Goal: Task Accomplishment & Management: Complete application form

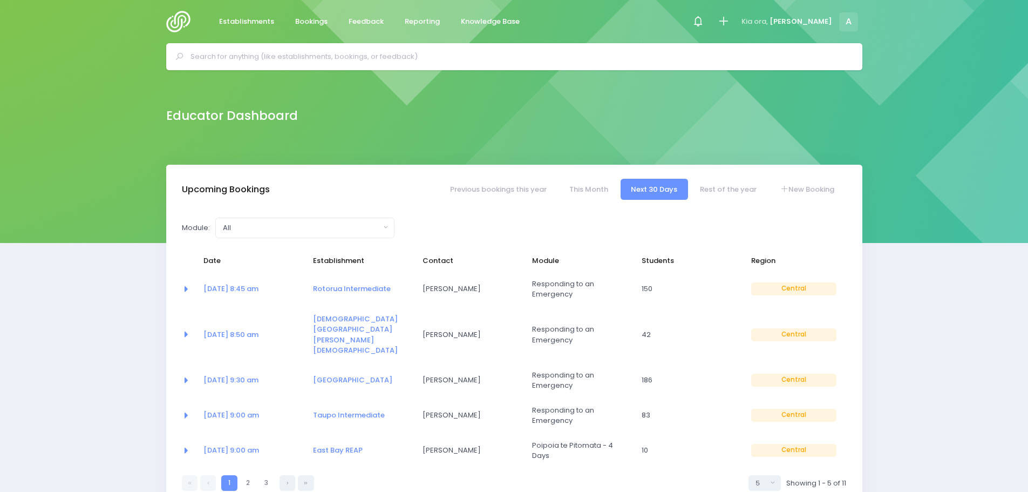
select select "5"
click at [223, 292] on link "12 Aug at 8:45 am" at bounding box center [230, 288] width 55 height 10
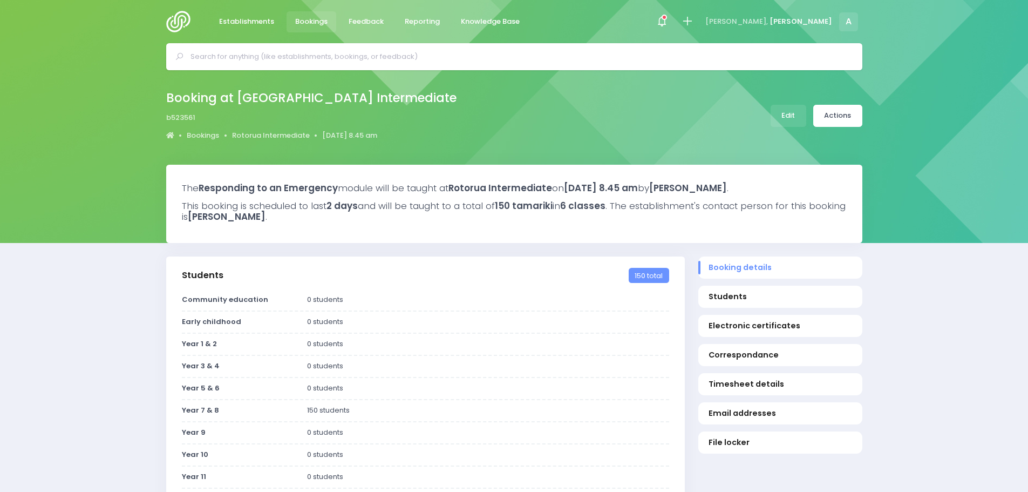
select select "5"
click at [790, 117] on link "Edit" at bounding box center [789, 116] width 36 height 22
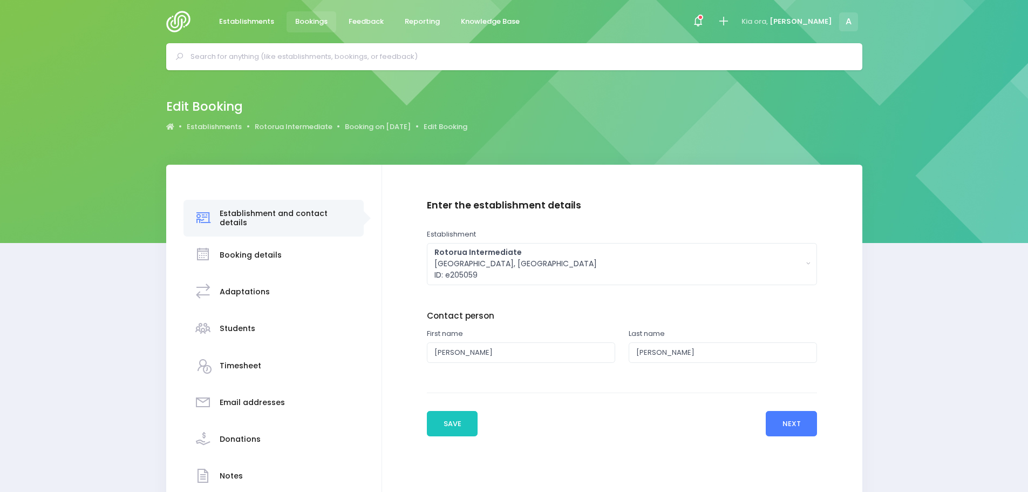
click at [809, 428] on button "Next" at bounding box center [791, 424] width 51 height 26
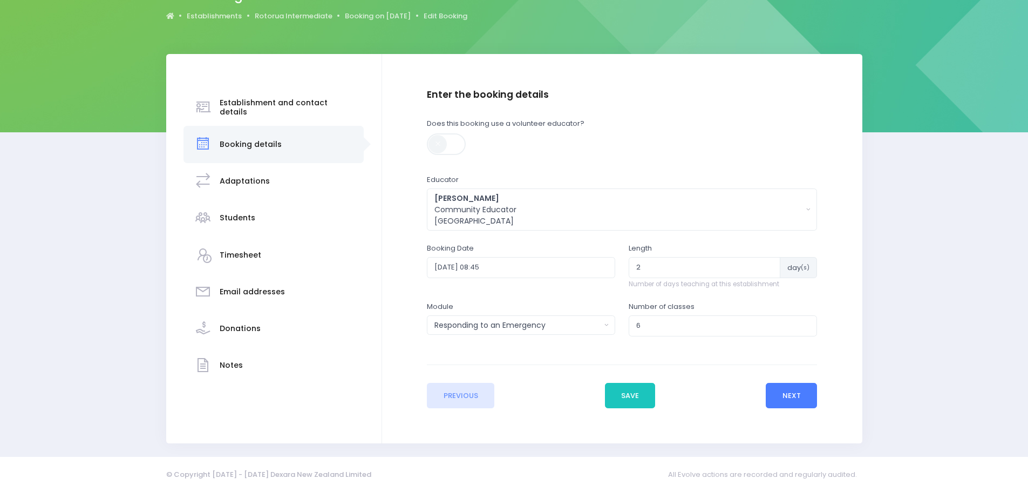
click at [795, 393] on button "Next" at bounding box center [791, 396] width 51 height 26
click at [793, 383] on button "Next" at bounding box center [791, 396] width 51 height 26
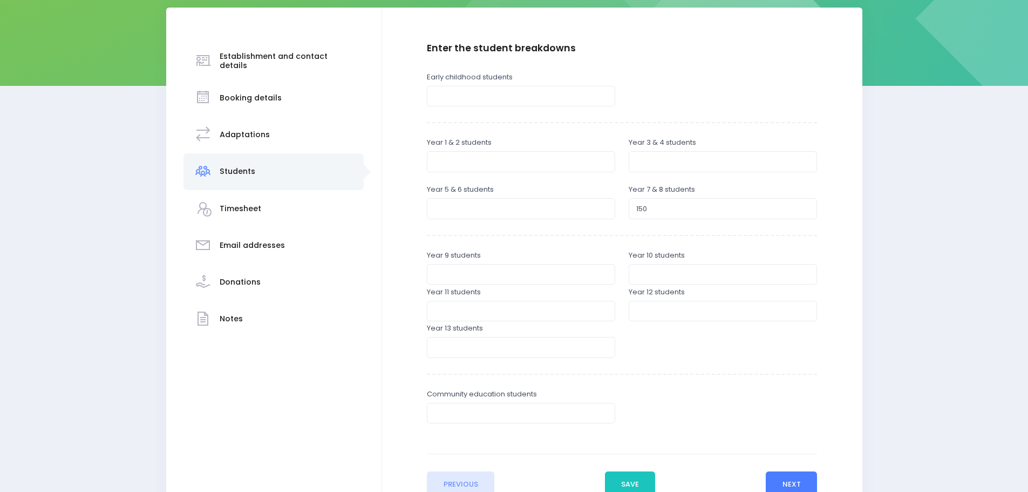
scroll to position [161, 0]
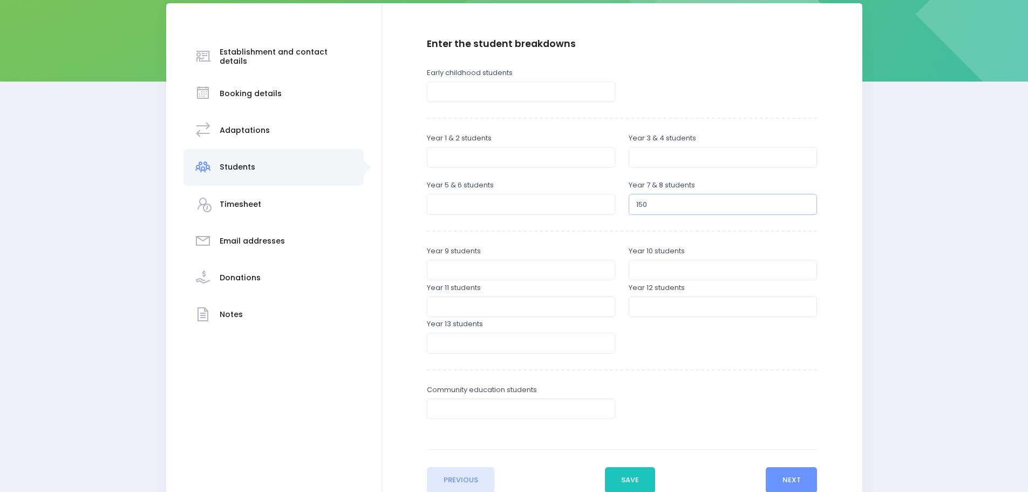
click at [676, 209] on input "150" at bounding box center [723, 204] width 188 height 21
type input "141"
click at [805, 474] on button "Next" at bounding box center [791, 480] width 51 height 26
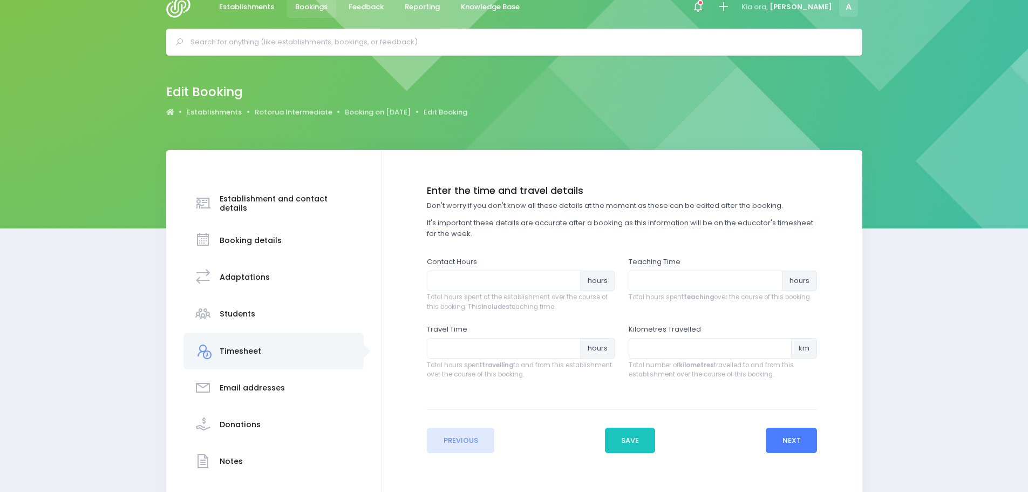
scroll to position [0, 0]
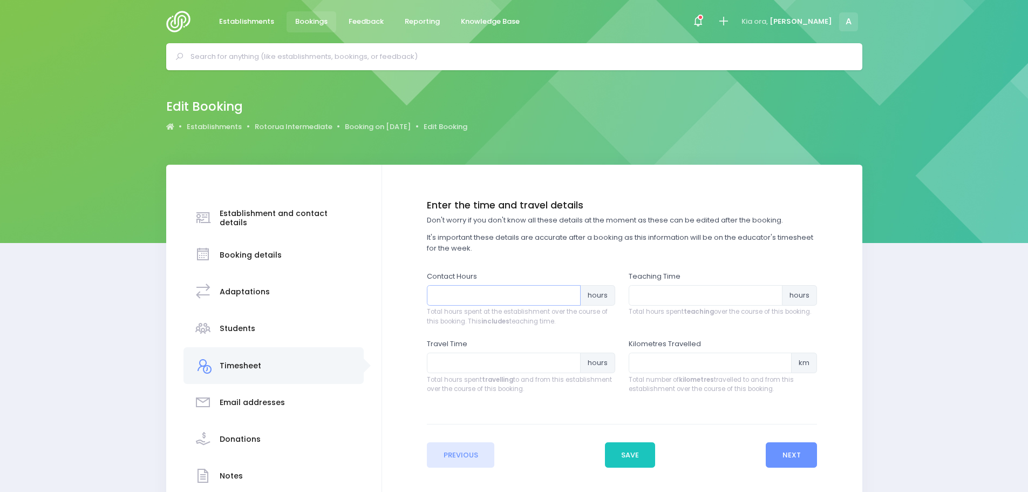
click at [477, 293] on input "number" at bounding box center [504, 295] width 154 height 21
click at [622, 456] on button "Save" at bounding box center [630, 455] width 51 height 26
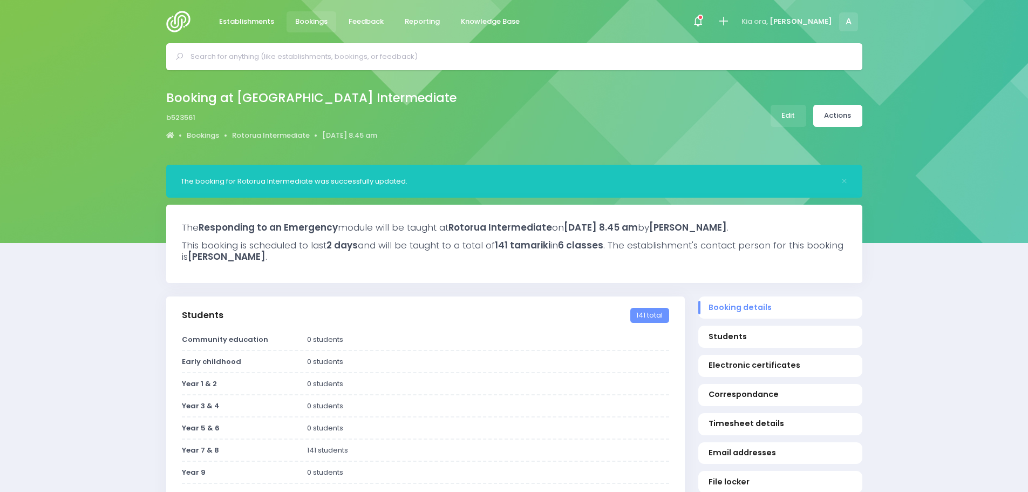
select select "5"
click at [265, 128] on div "Booking at Rotorua Intermediate b523561 Bookings Rotorua Intermediate 12 August…" at bounding box center [315, 115] width 299 height 57
click at [264, 140] on link "Rotorua Intermediate" at bounding box center [271, 135] width 78 height 11
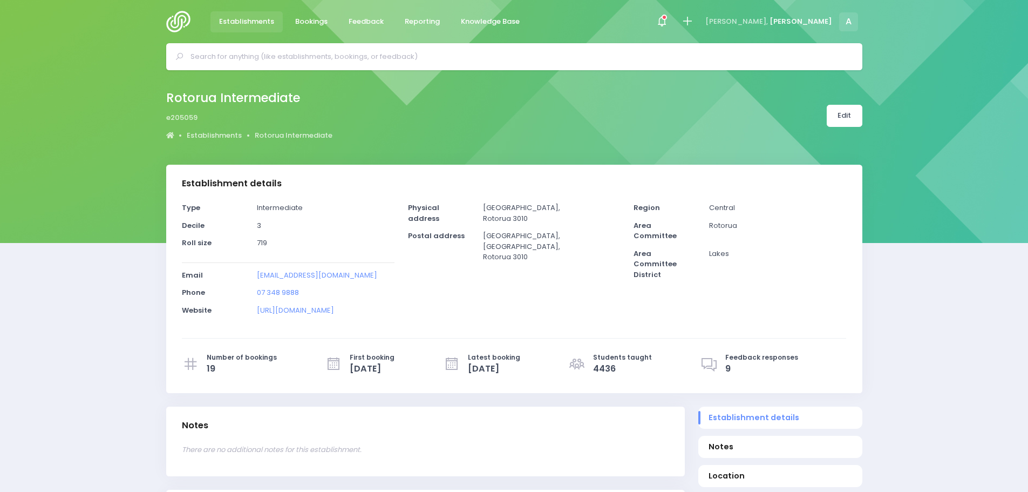
select select "5"
click at [276, 136] on link "Rotorua Intermediate" at bounding box center [294, 135] width 78 height 11
select select "5"
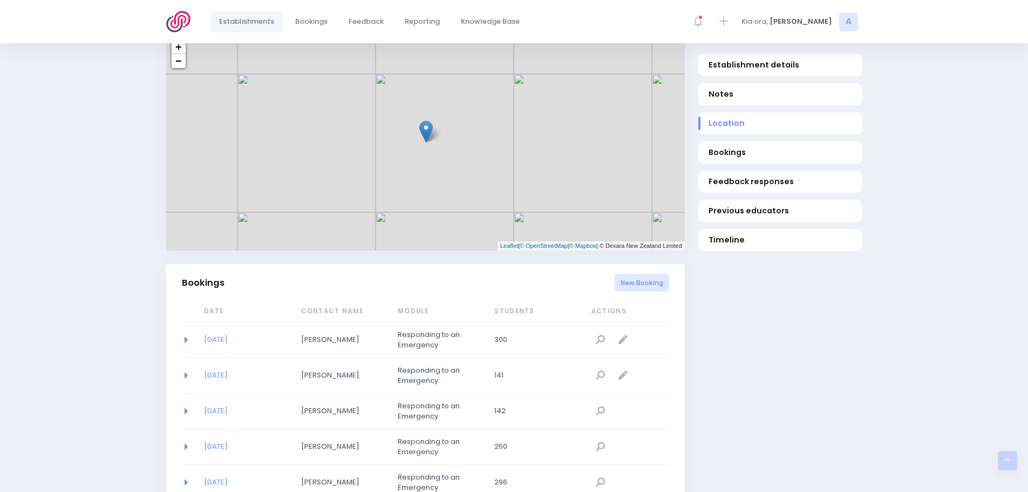
scroll to position [648, 0]
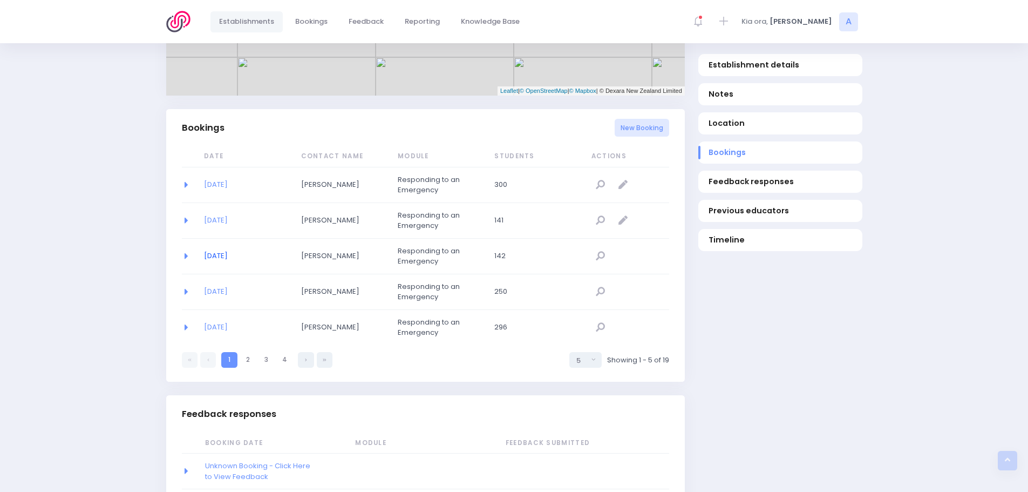
click at [228, 261] on link "[DATE]" at bounding box center [216, 255] width 24 height 10
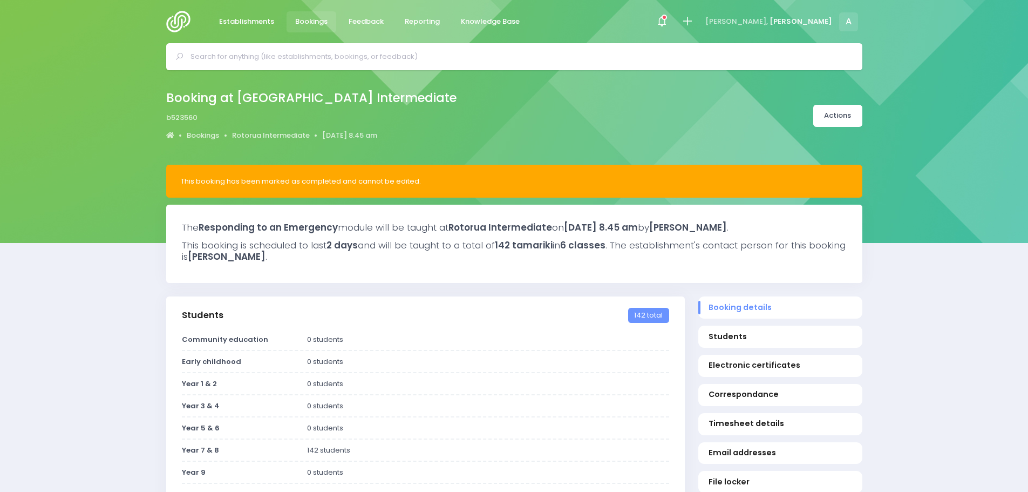
select select "5"
click at [259, 137] on link "Rotorua Intermediate" at bounding box center [271, 135] width 78 height 11
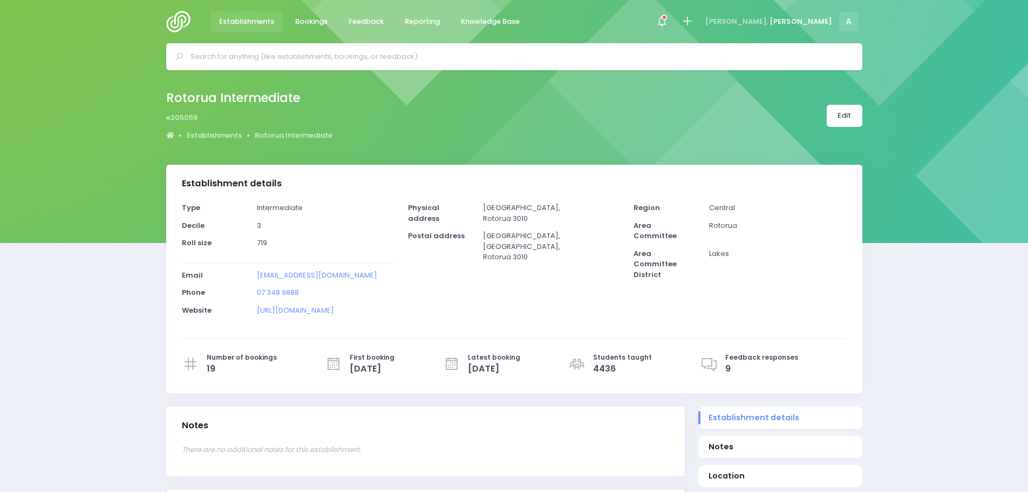
select select "5"
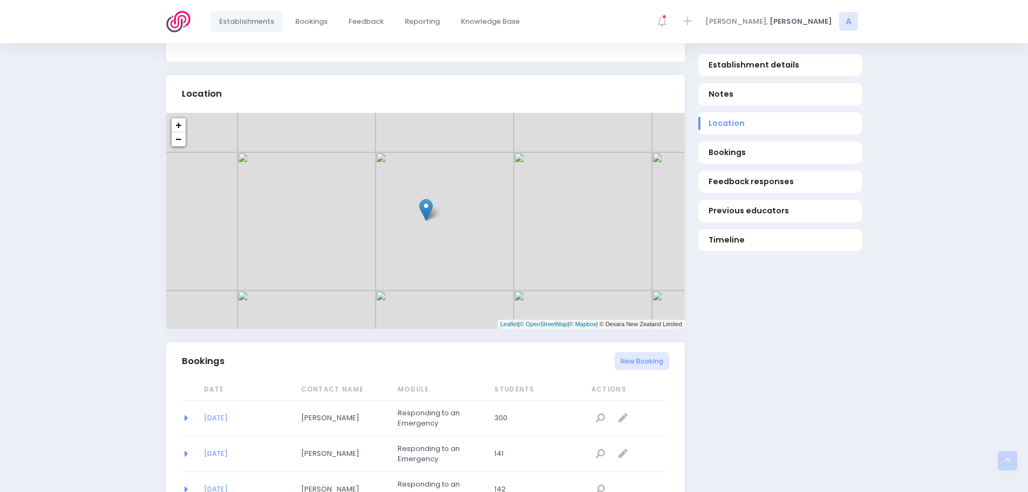
scroll to position [486, 0]
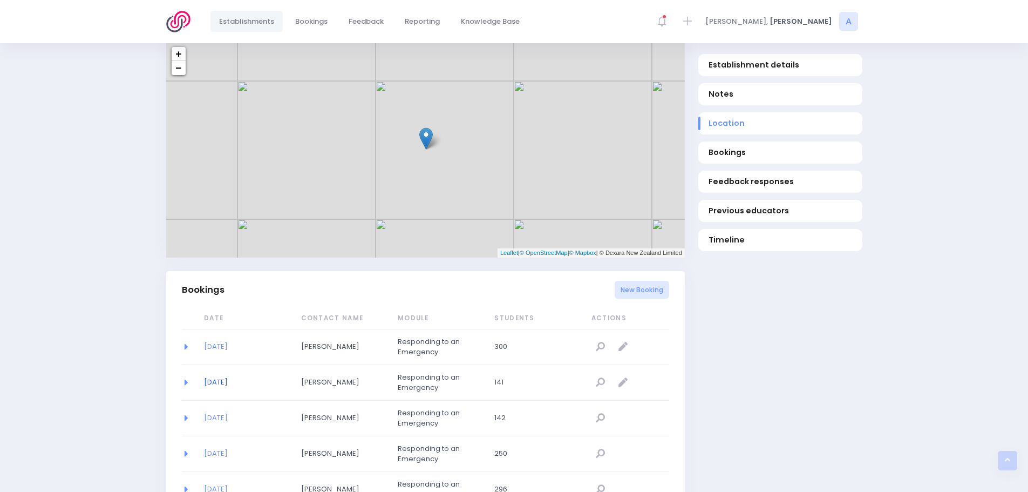
click at [215, 387] on link "[DATE]" at bounding box center [216, 382] width 24 height 10
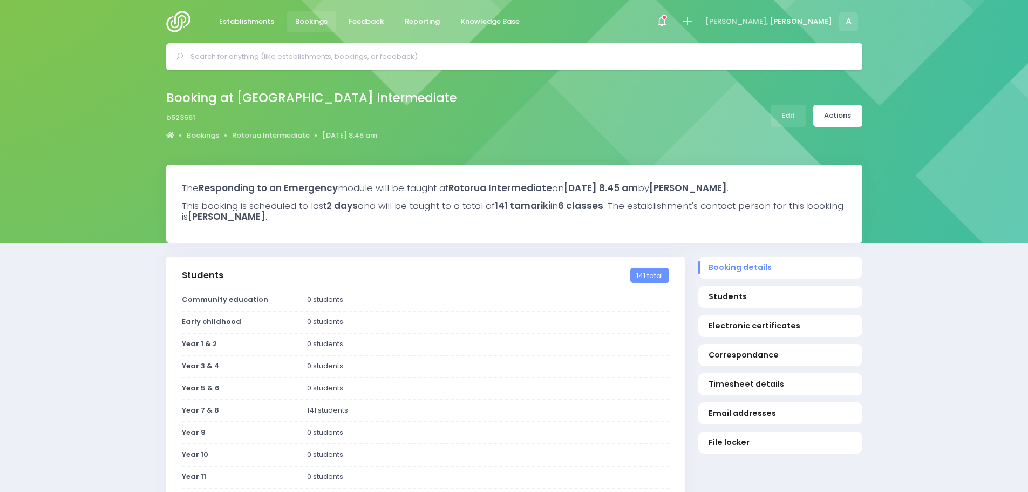
select select "5"
click at [790, 122] on link "Edit" at bounding box center [789, 116] width 36 height 22
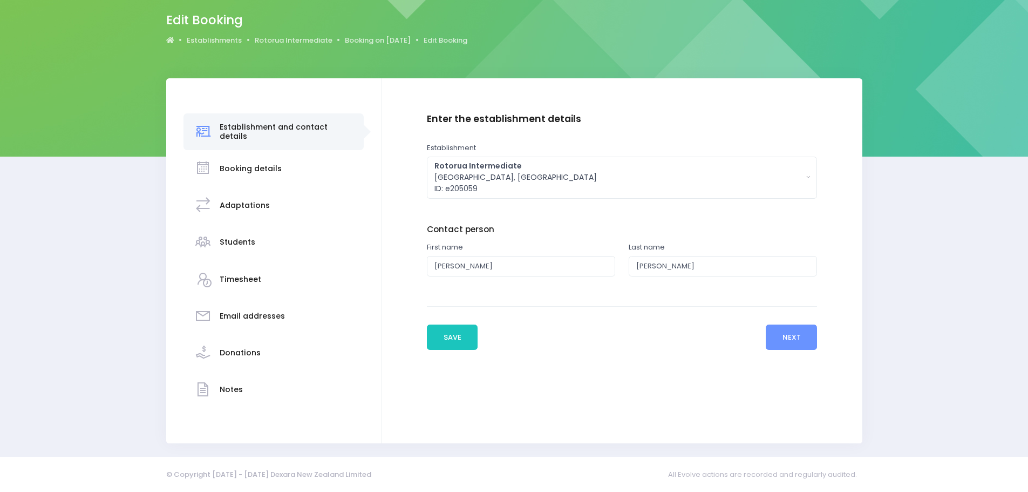
click at [264, 275] on div "Timesheet" at bounding box center [273, 279] width 159 height 26
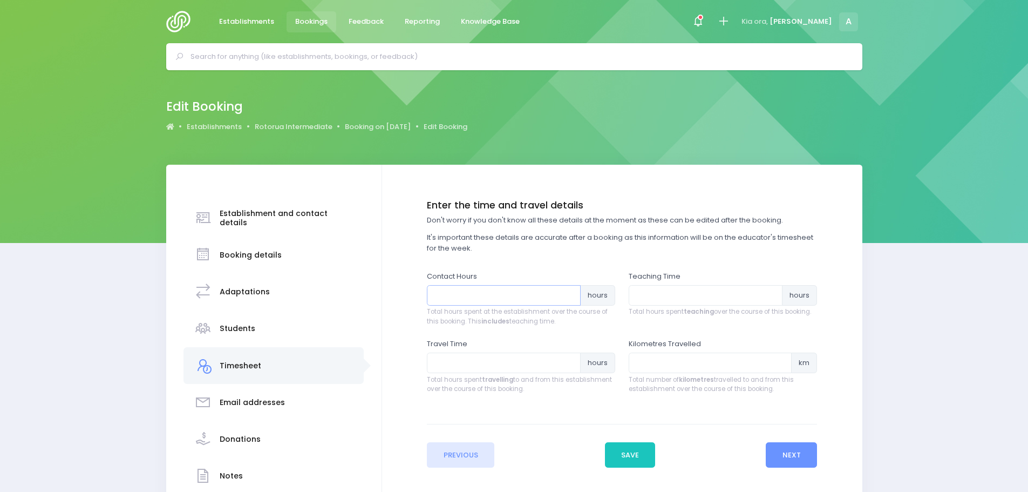
click at [520, 294] on input "number" at bounding box center [504, 295] width 154 height 21
type input "11.25"
type input "8.5"
type input "0"
type input ".75"
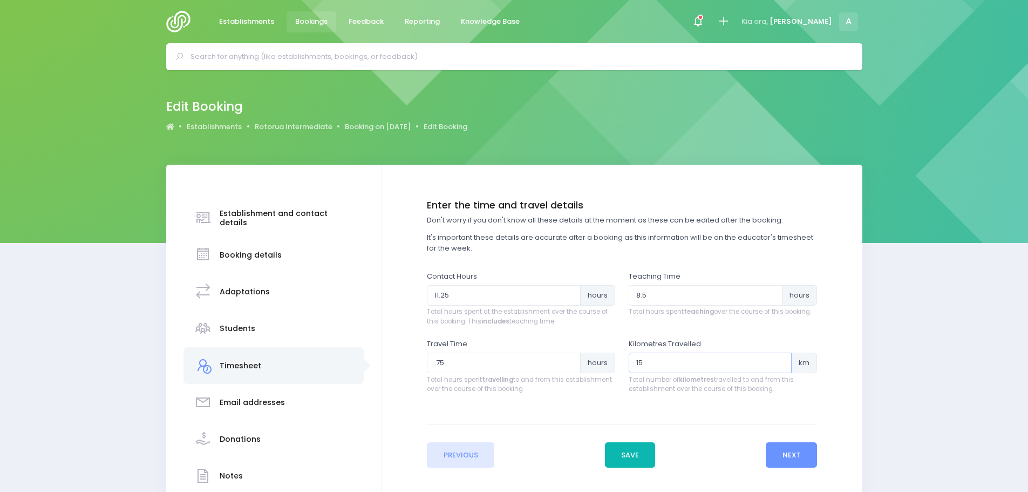
type input "15"
click at [641, 465] on button "Save" at bounding box center [630, 455] width 51 height 26
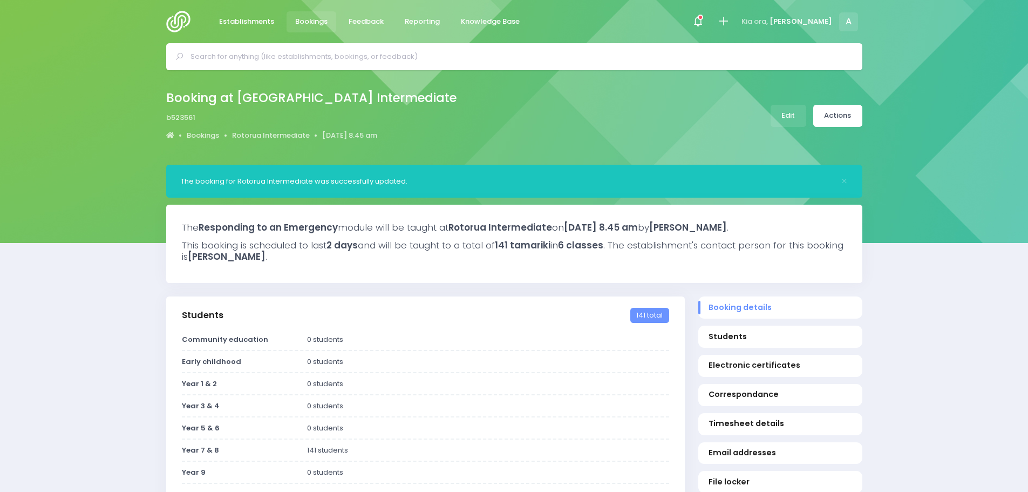
select select "5"
click at [826, 112] on link "Actions" at bounding box center [837, 116] width 49 height 22
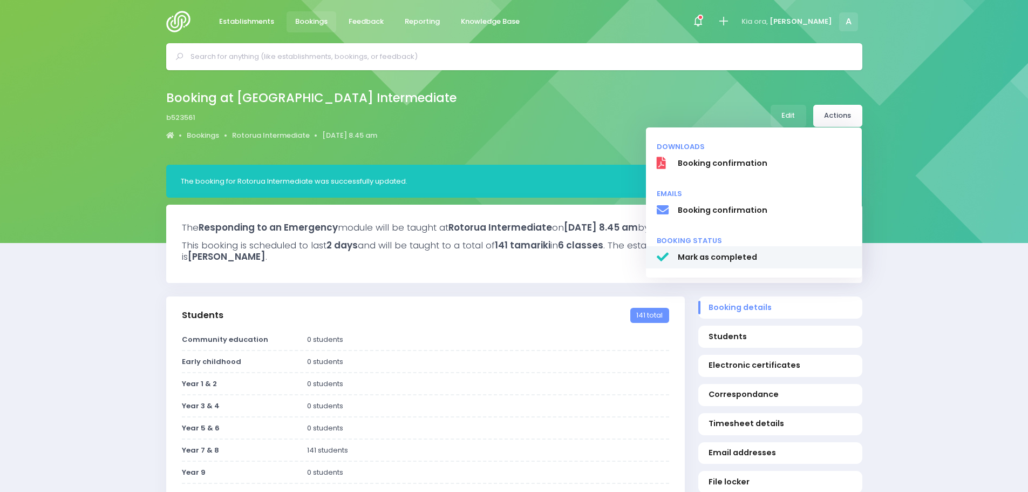
click at [714, 258] on span "Mark as completed" at bounding box center [764, 256] width 174 height 11
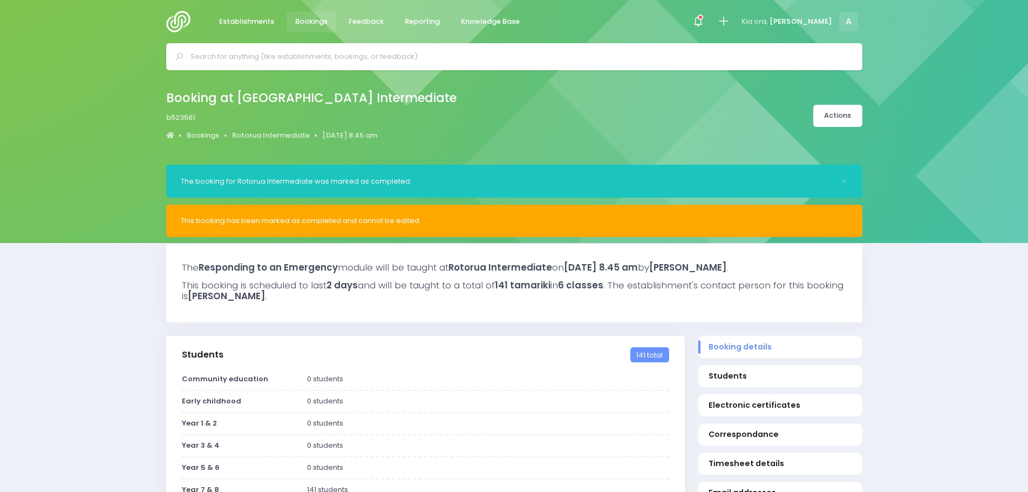
select select "5"
click at [699, 21] on span at bounding box center [698, 22] width 2 height 2
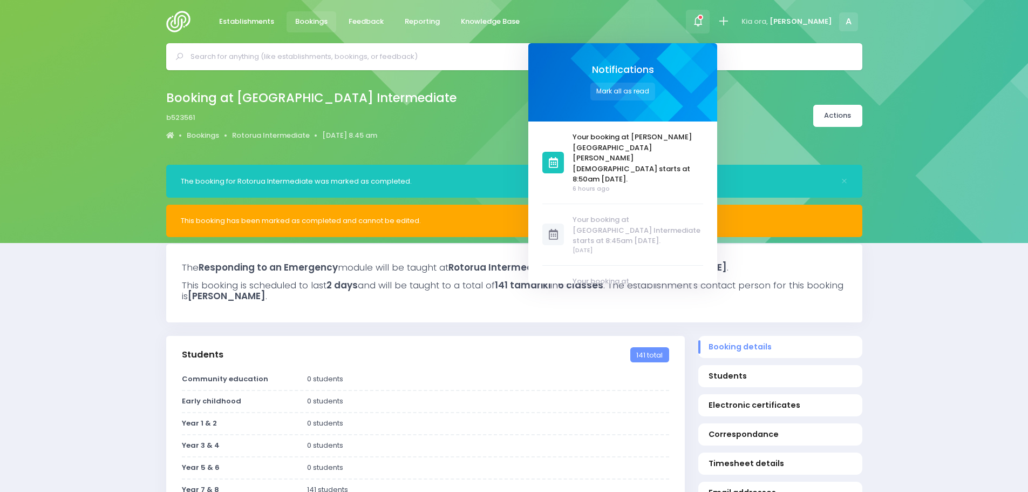
click at [659, 81] on div "Notifications Mark all as read" at bounding box center [622, 82] width 189 height 78
click at [655, 85] on button "Mark all as read" at bounding box center [622, 92] width 65 height 18
click at [534, 91] on div "Booking at Rotorua Intermediate b523561 Bookings Rotorua Intermediate 12 August…" at bounding box center [514, 115] width 723 height 57
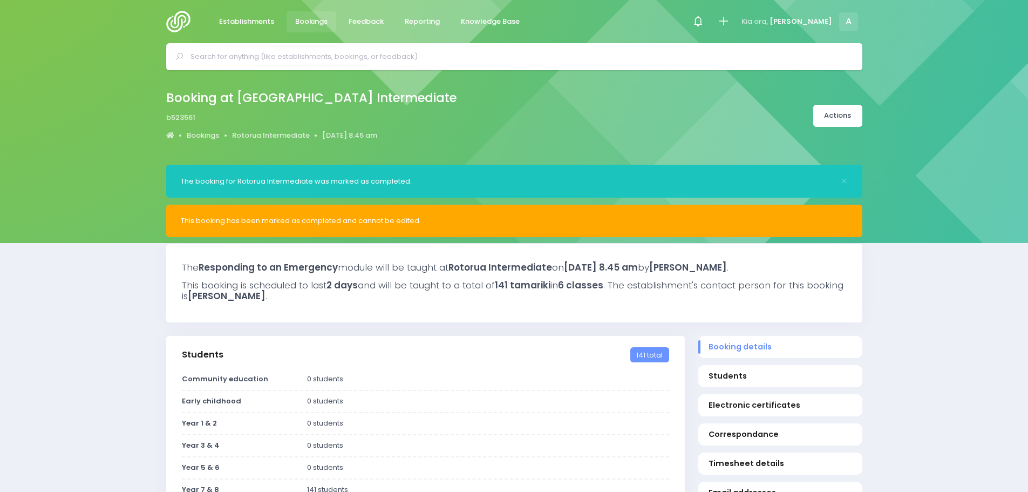
click at [180, 22] on img at bounding box center [181, 22] width 31 height 22
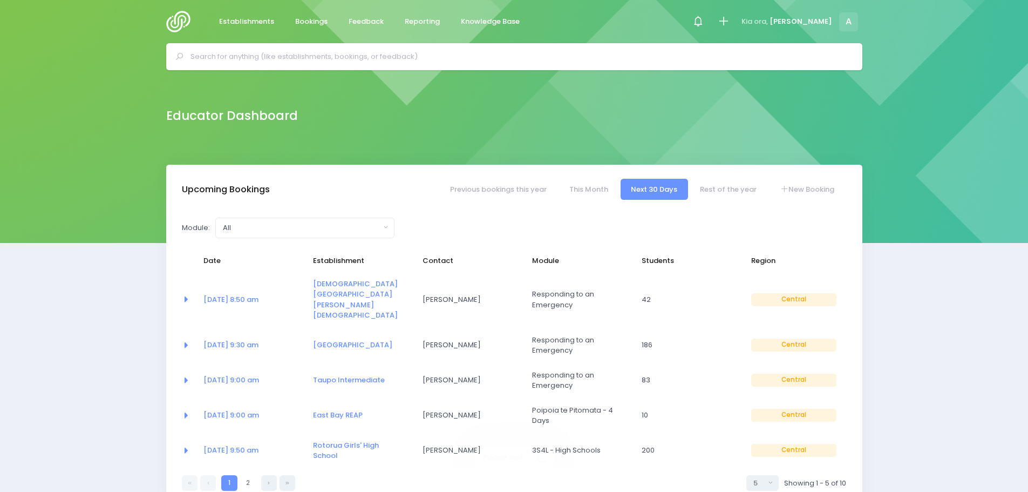
select select "5"
click at [248, 475] on link "2" at bounding box center [248, 483] width 16 height 16
select select "5"
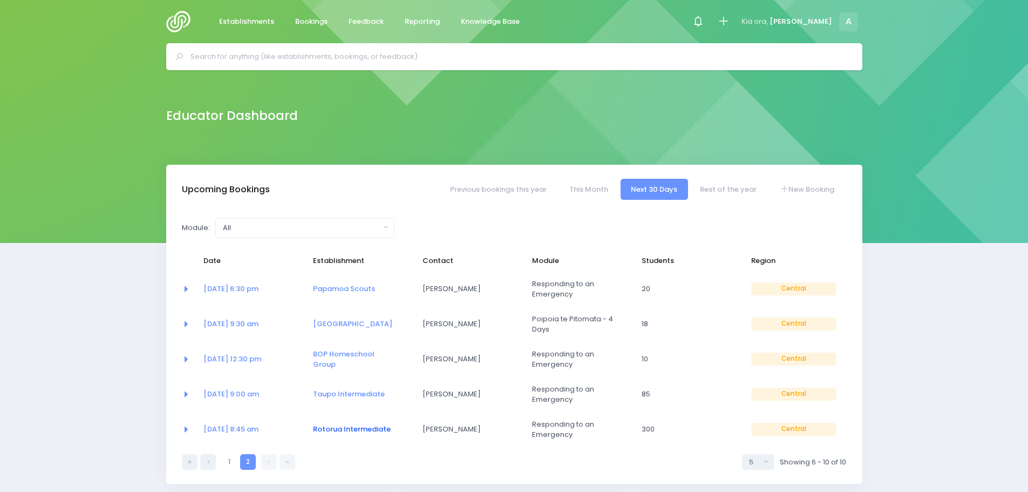
click at [336, 432] on link "Rotorua Intermediate" at bounding box center [352, 429] width 78 height 10
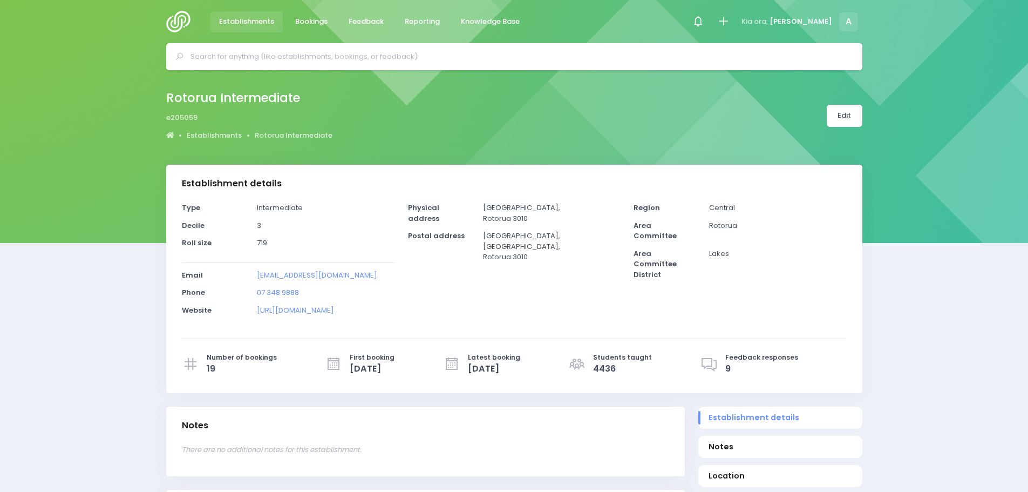
select select "5"
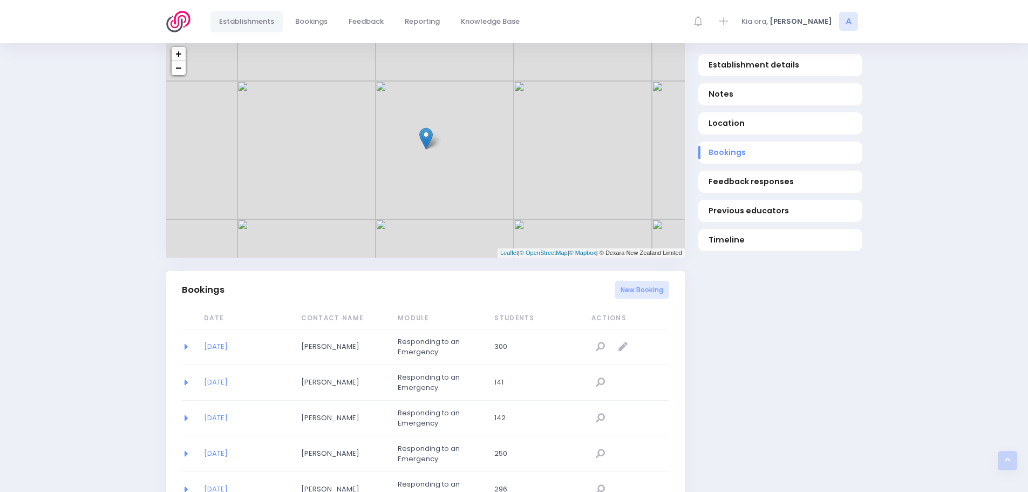
scroll to position [702, 0]
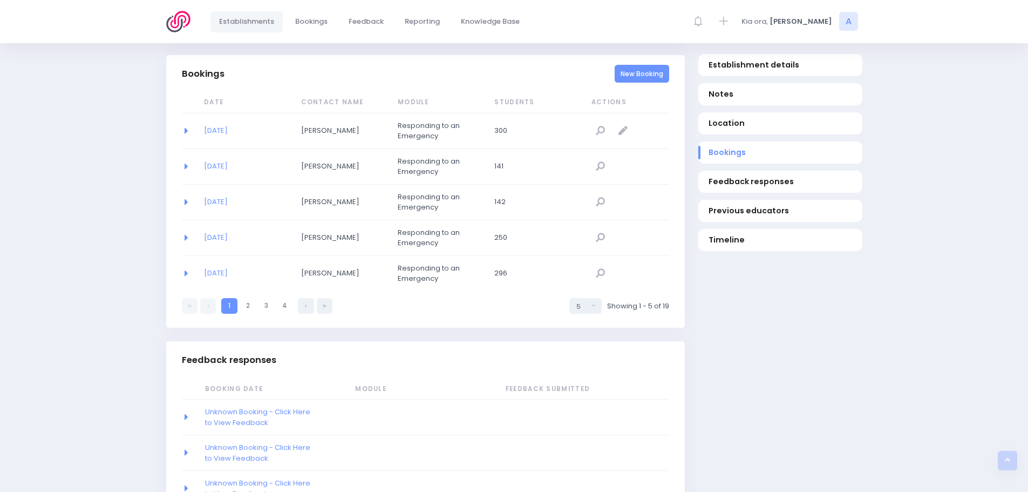
click at [657, 81] on link "New Booking" at bounding box center [642, 74] width 55 height 18
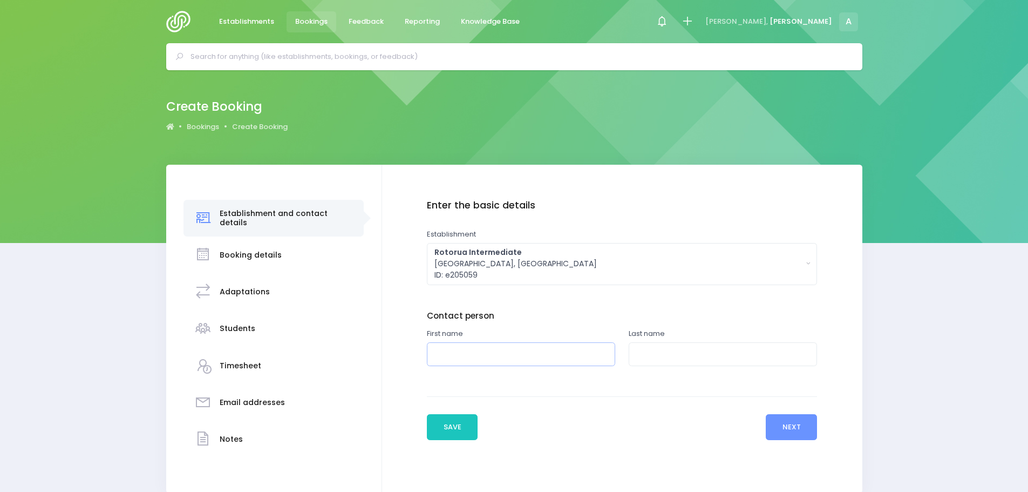
click at [441, 356] on input "text" at bounding box center [521, 354] width 188 height 24
type input "[PERSON_NAME]"
type input "Le Comte-Hepburn"
click at [805, 436] on button "Next" at bounding box center [791, 427] width 51 height 26
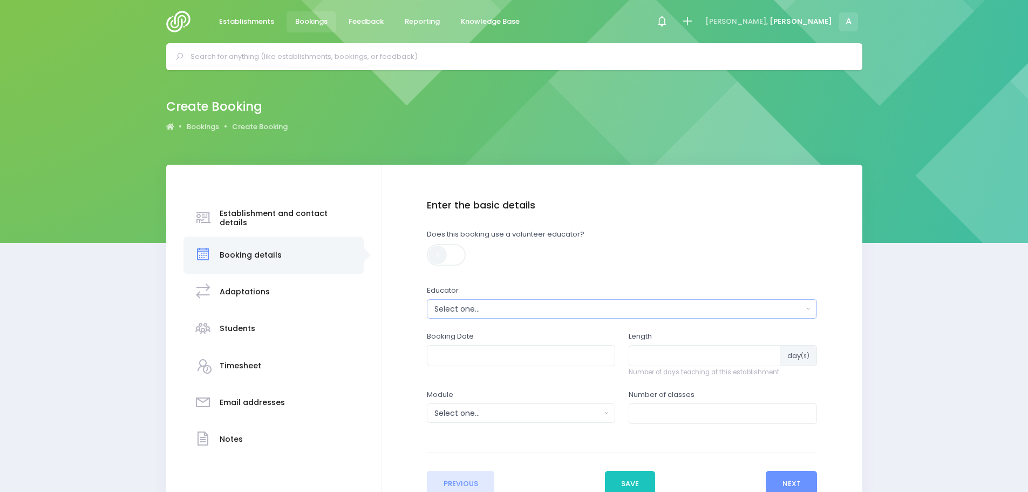
click at [448, 301] on button "Select one..." at bounding box center [622, 308] width 390 height 19
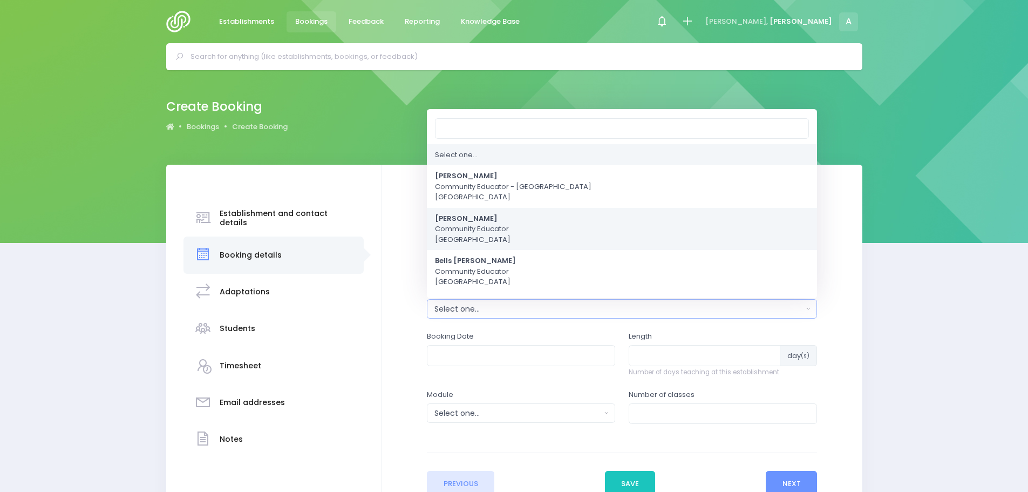
click at [466, 229] on span "Annette Binnie Community Educator Central Region" at bounding box center [473, 229] width 76 height 32
select select "202878"
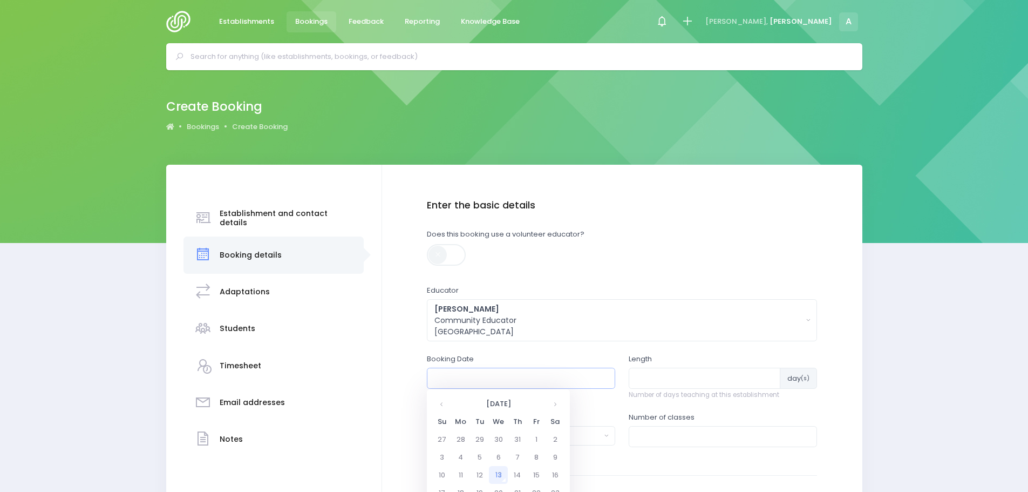
click at [468, 382] on input "text" at bounding box center [521, 378] width 188 height 21
click at [549, 401] on th at bounding box center [555, 403] width 19 height 18
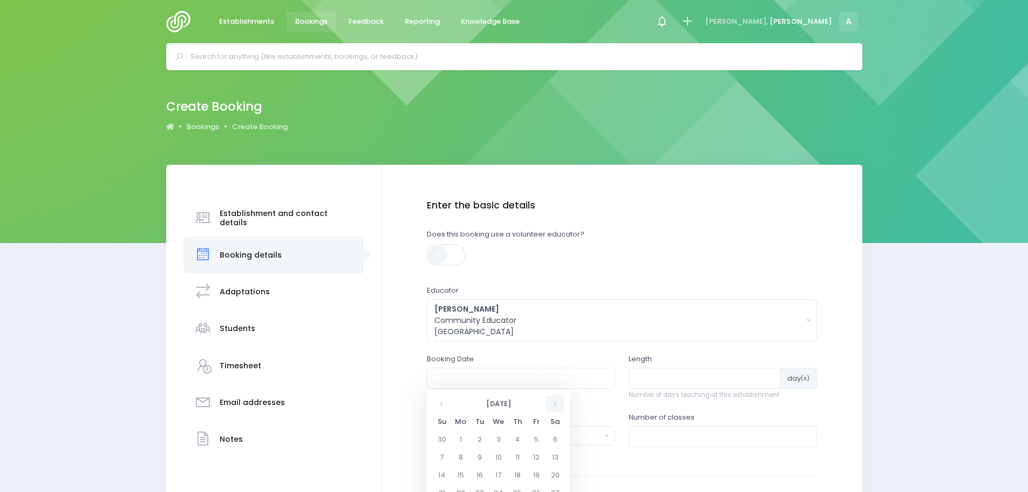
click at [549, 401] on th at bounding box center [555, 403] width 19 height 18
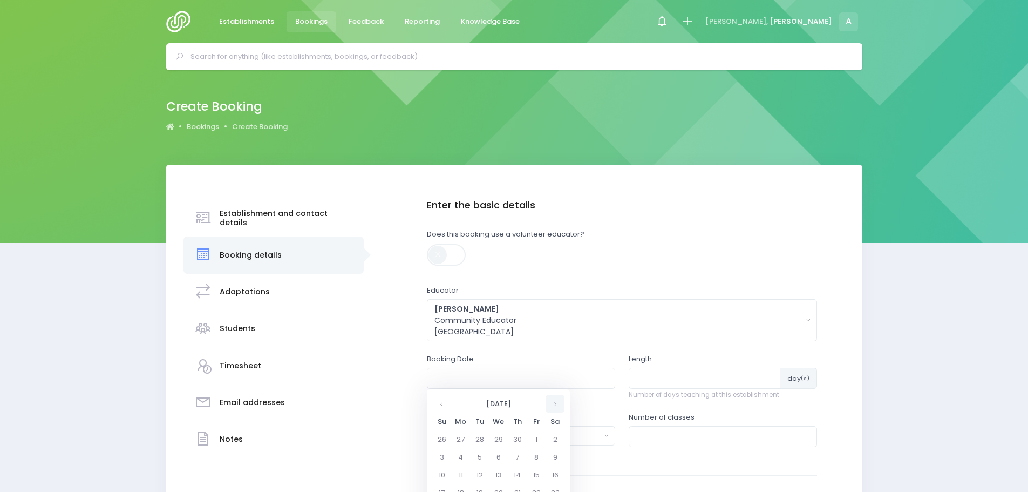
click at [549, 401] on th at bounding box center [555, 403] width 19 height 18
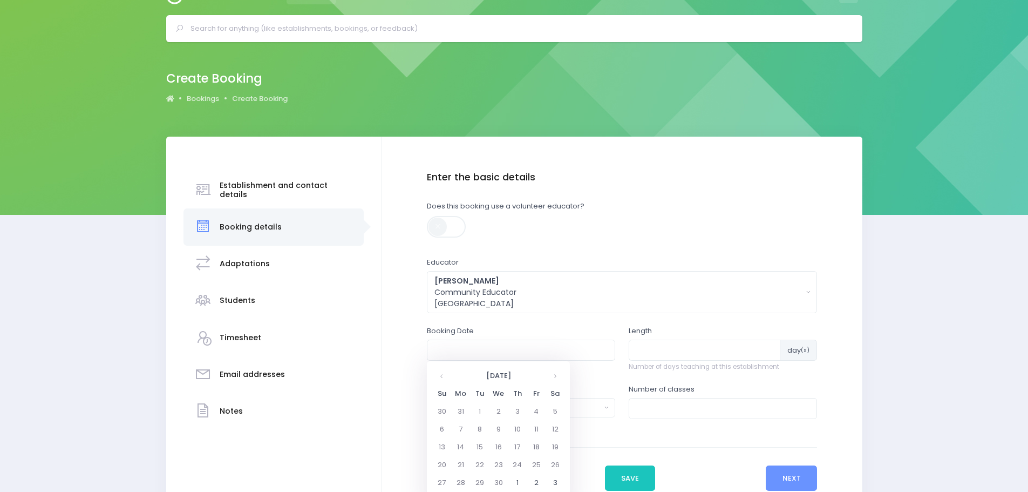
scroll to position [54, 0]
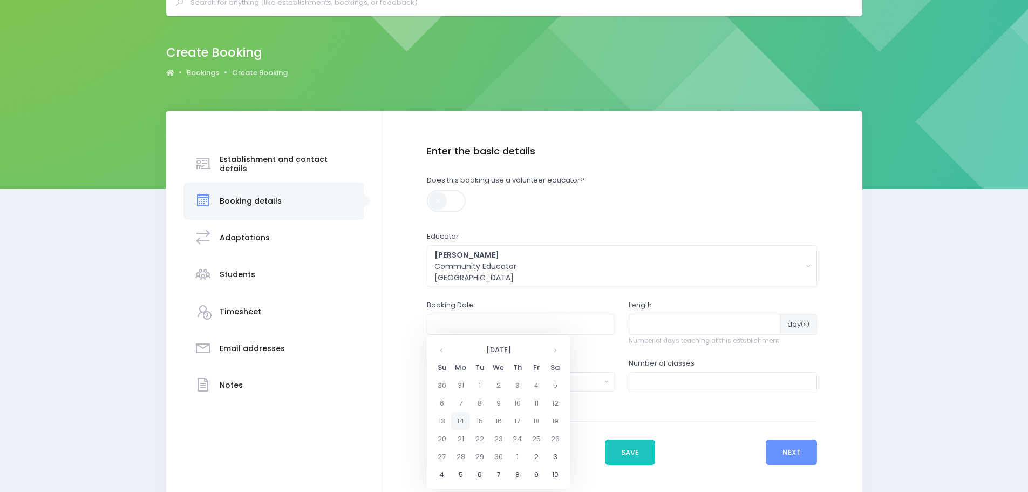
click at [460, 420] on td "14" at bounding box center [460, 421] width 19 height 18
click at [486, 400] on span "8" at bounding box center [487, 400] width 19 height 14
click at [479, 415] on span "8:45" at bounding box center [482, 417] width 30 height 14
type input "14/09/2026 08:45 AM"
click at [656, 325] on input "number" at bounding box center [705, 324] width 152 height 21
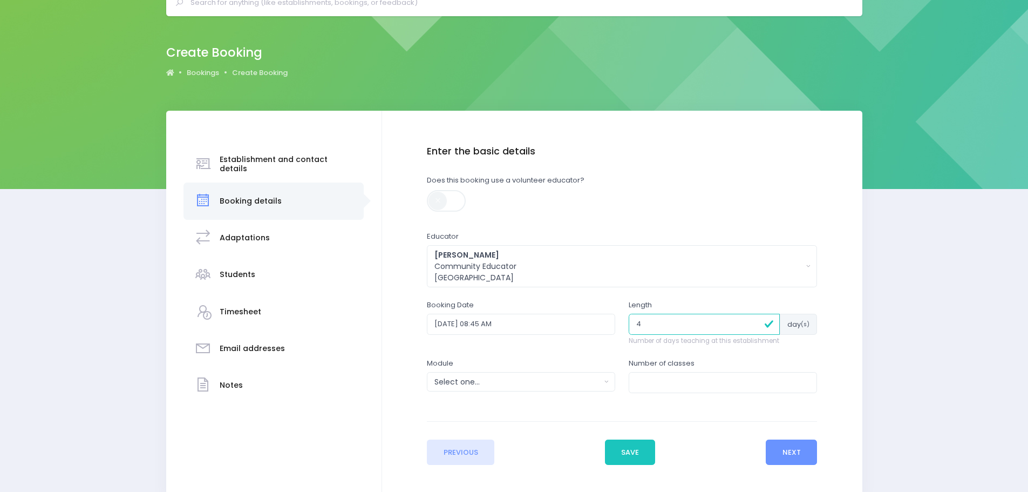
type input "4"
click at [657, 380] on input "number" at bounding box center [723, 382] width 188 height 21
type input "12"
click at [454, 377] on div "Select one..." at bounding box center [517, 381] width 166 height 11
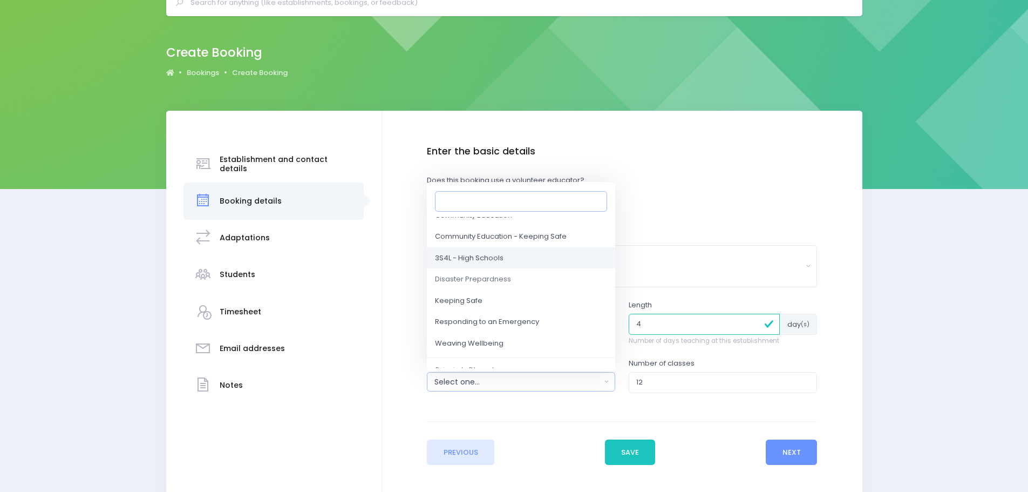
scroll to position [108, 0]
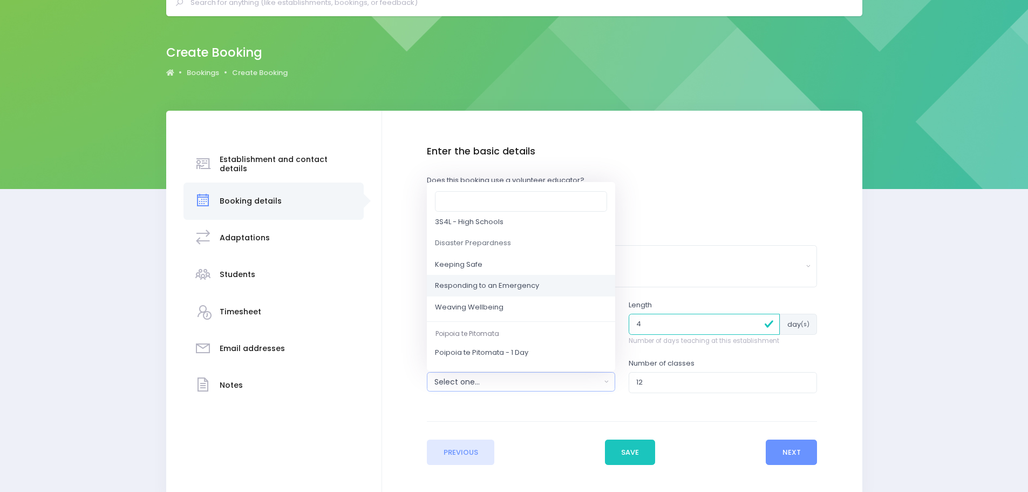
click at [495, 276] on link "Responding to an Emergency" at bounding box center [521, 286] width 188 height 22
select select "Responding to an Emergency"
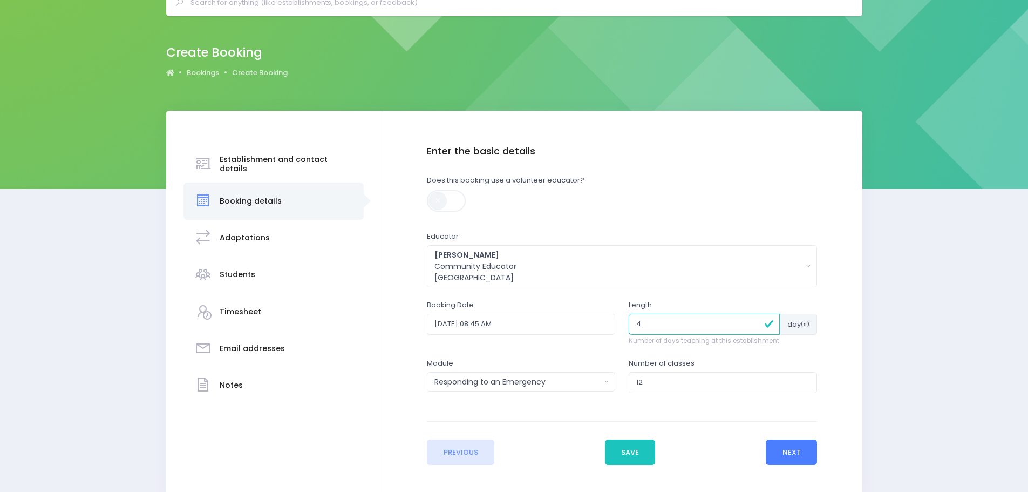
click at [798, 454] on button "Next" at bounding box center [791, 452] width 51 height 26
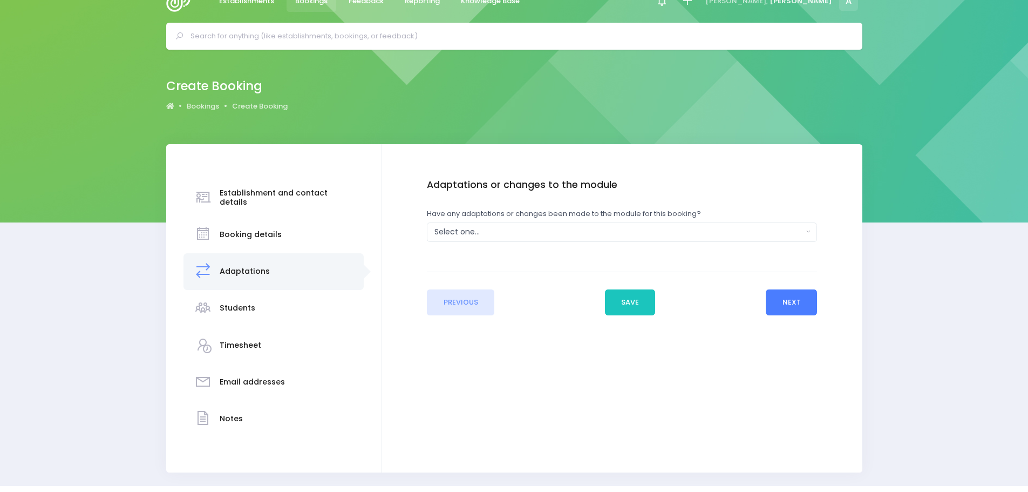
scroll to position [0, 0]
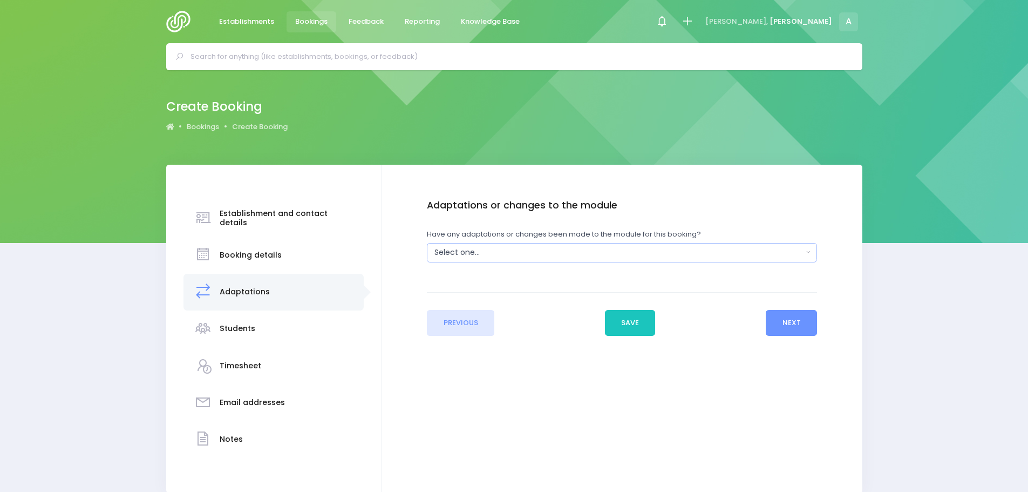
click at [464, 261] on button "Select one..." at bounding box center [622, 252] width 390 height 19
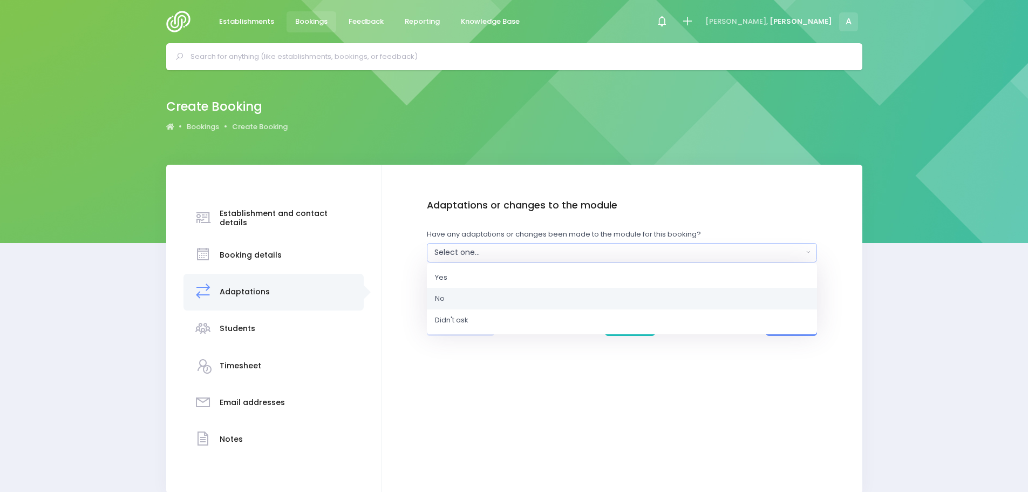
click at [449, 296] on link "No" at bounding box center [622, 299] width 390 height 22
select select "No"
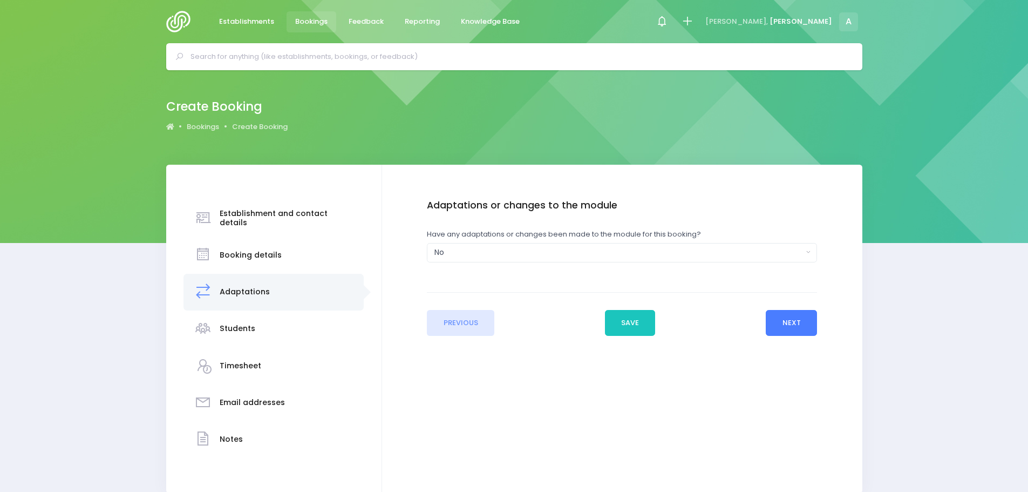
click at [789, 323] on button "Next" at bounding box center [791, 323] width 51 height 26
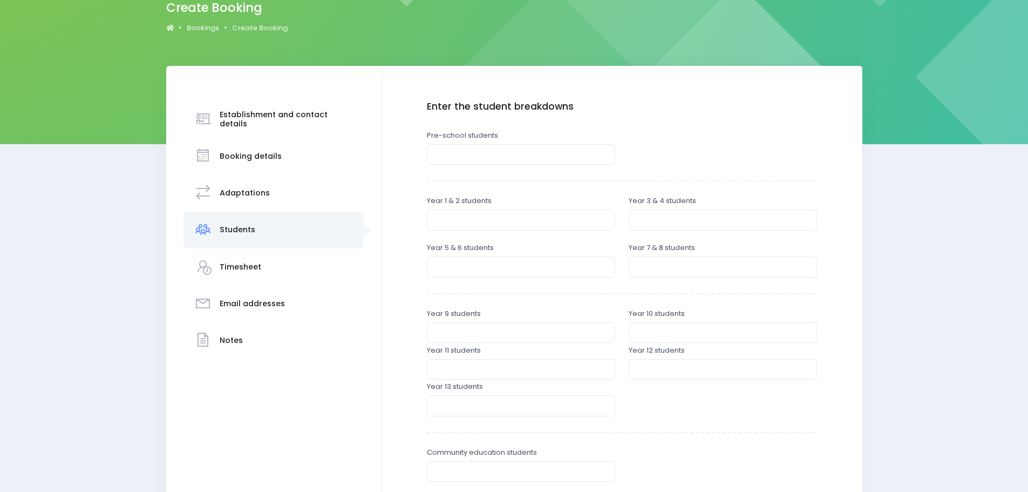
scroll to position [108, 0]
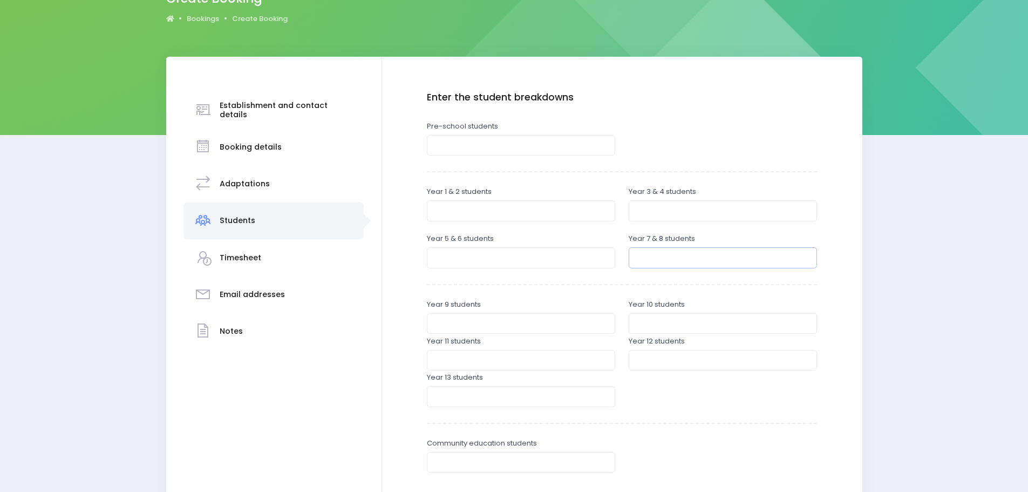
click at [684, 264] on input "number" at bounding box center [723, 257] width 188 height 21
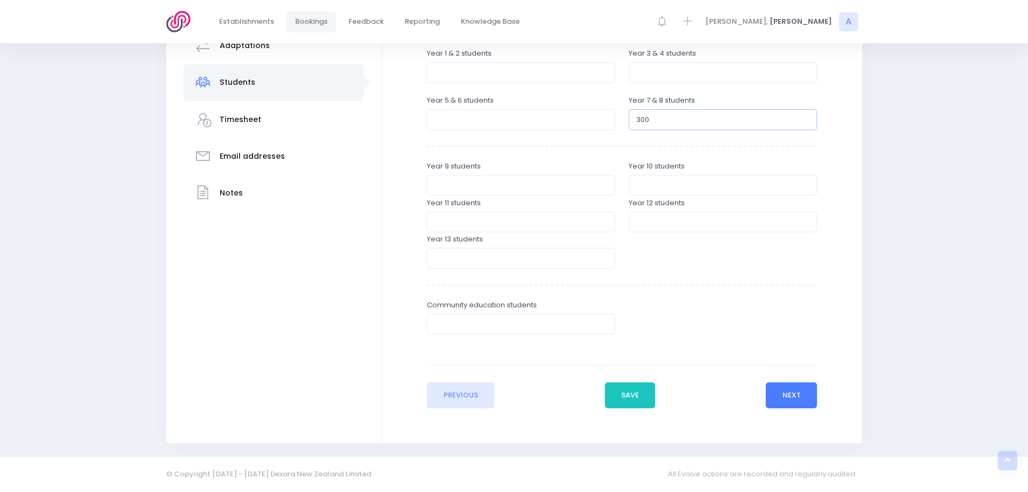
type input "300"
click at [808, 403] on button "Next" at bounding box center [791, 395] width 51 height 26
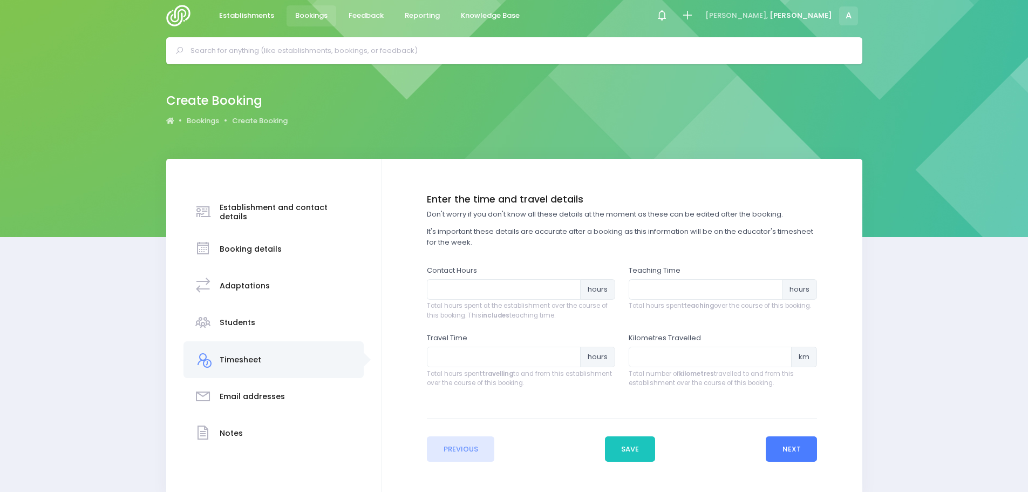
scroll to position [0, 0]
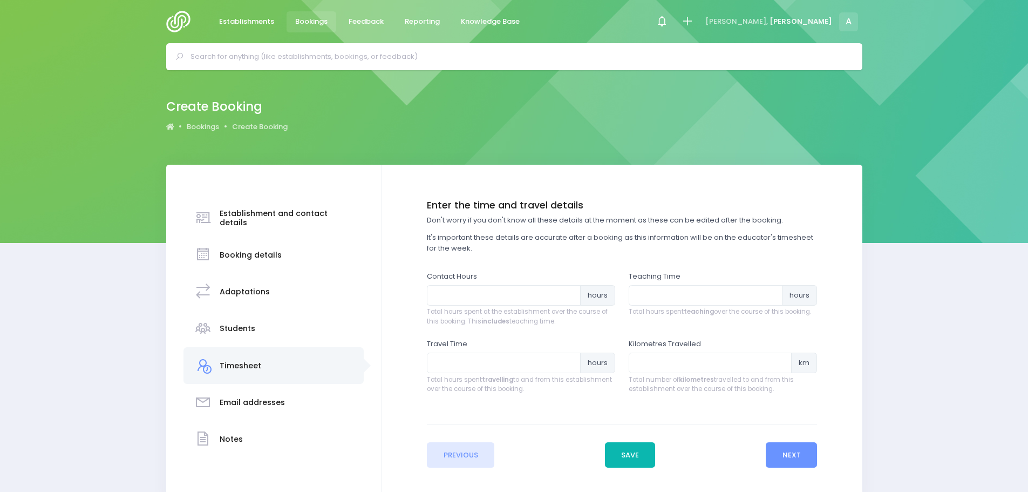
click at [628, 460] on button "Save" at bounding box center [630, 455] width 51 height 26
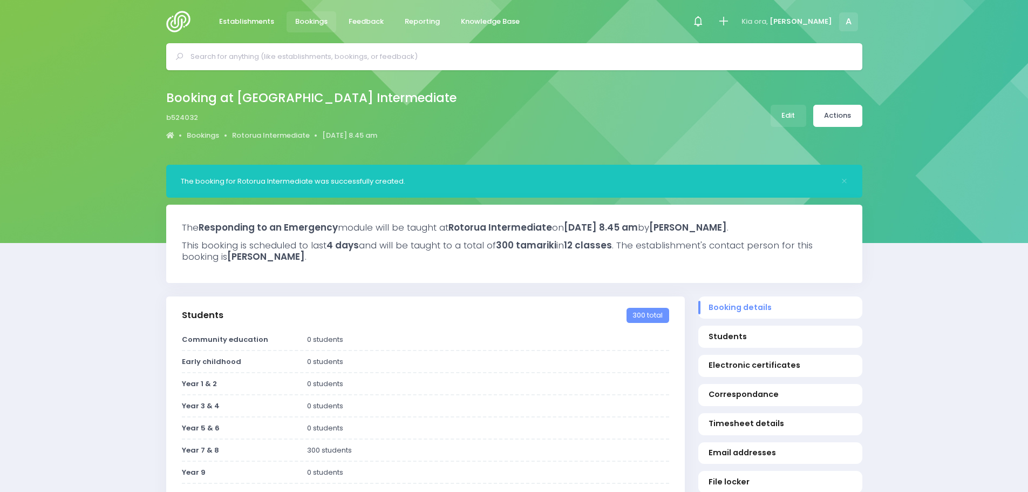
select select "5"
click at [842, 107] on link "Actions" at bounding box center [837, 116] width 49 height 22
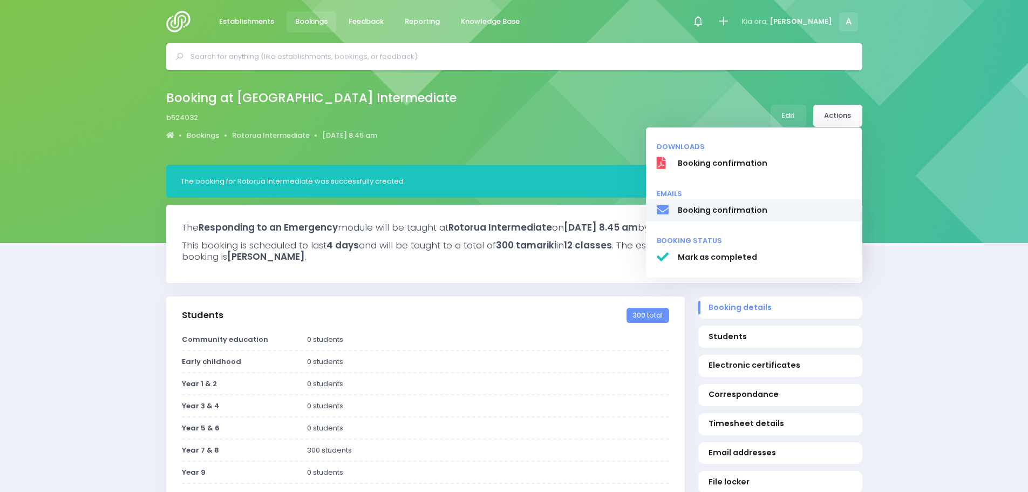
click at [743, 210] on span "Booking confirmation" at bounding box center [764, 210] width 174 height 11
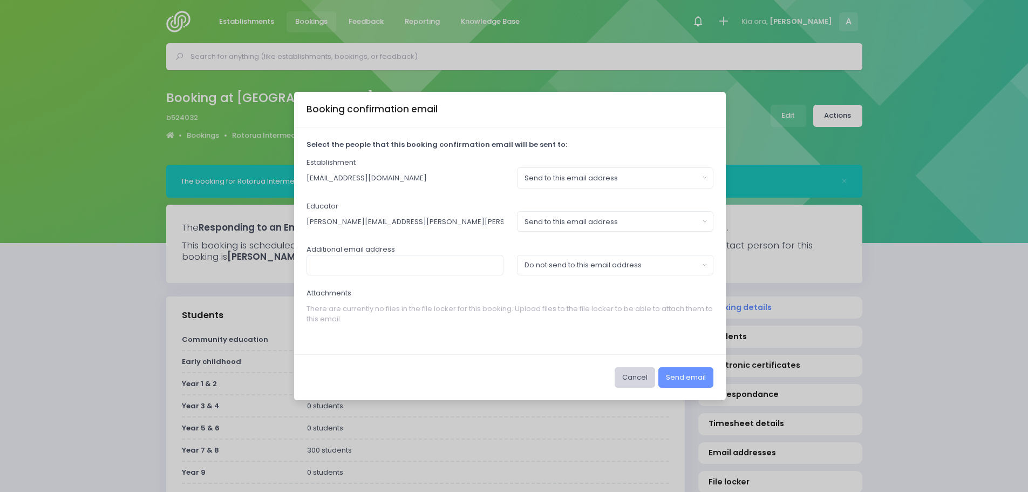
click at [637, 378] on button "Cancel" at bounding box center [635, 377] width 40 height 21
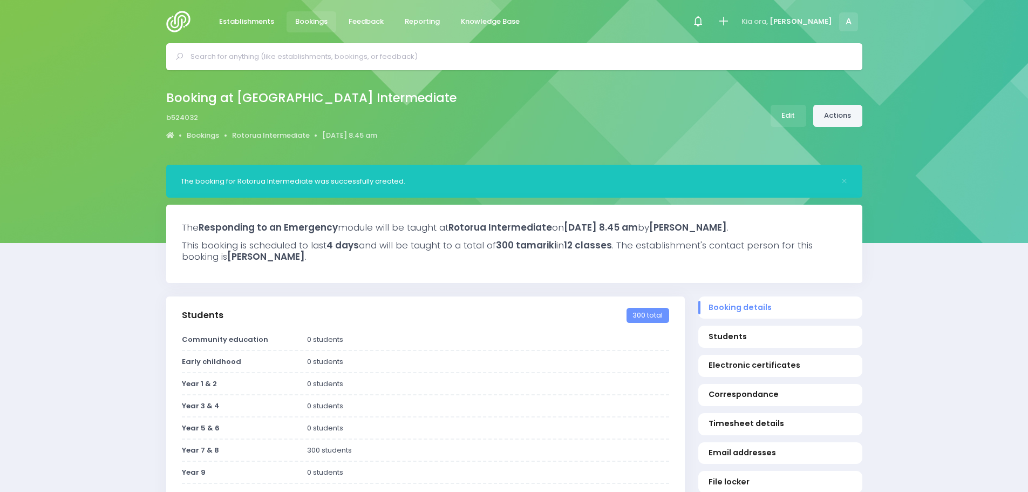
click at [829, 118] on link "Actions" at bounding box center [837, 116] width 49 height 22
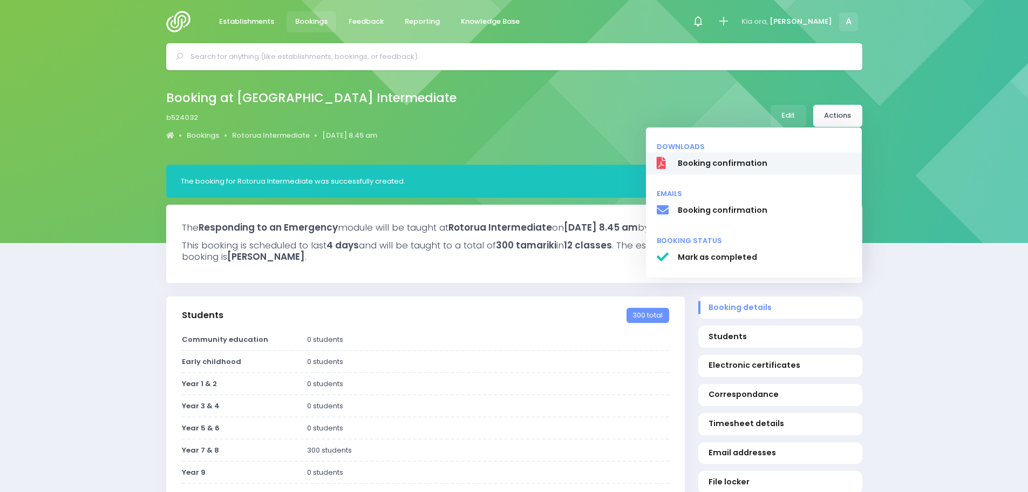
click at [746, 161] on span "Booking confirmation" at bounding box center [764, 163] width 174 height 11
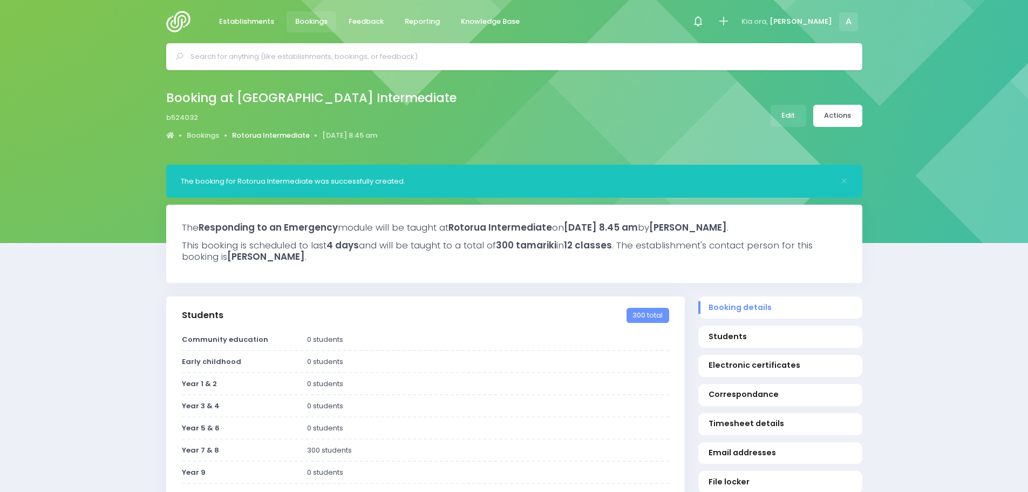
click at [286, 133] on link "Rotorua Intermediate" at bounding box center [271, 135] width 78 height 11
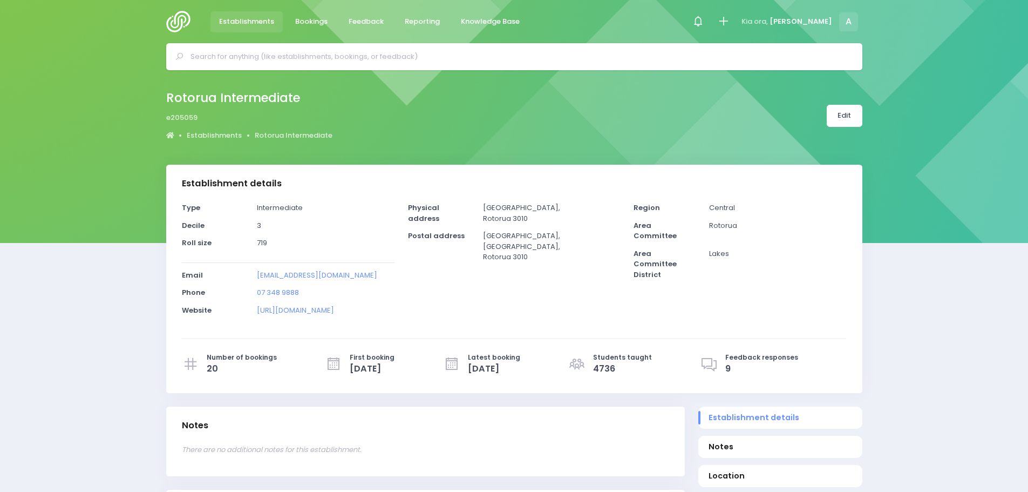
select select "5"
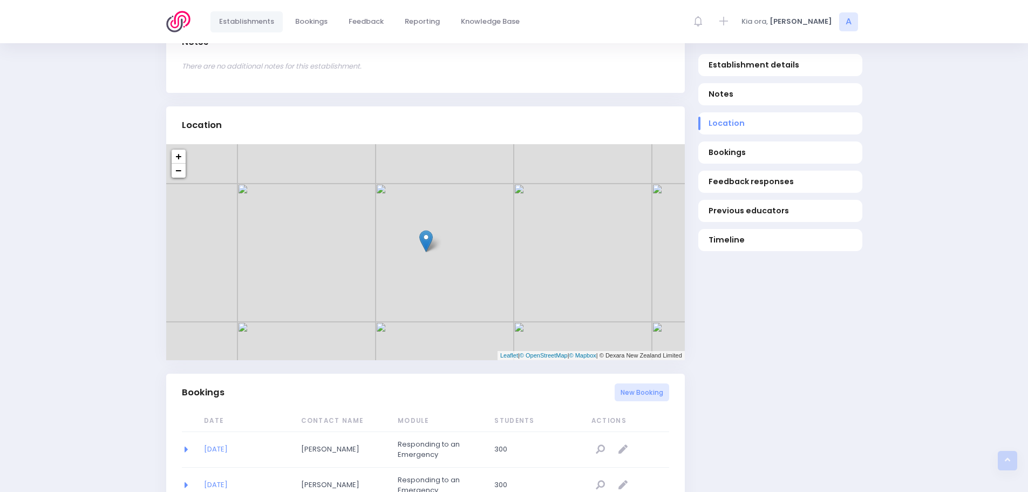
scroll to position [432, 0]
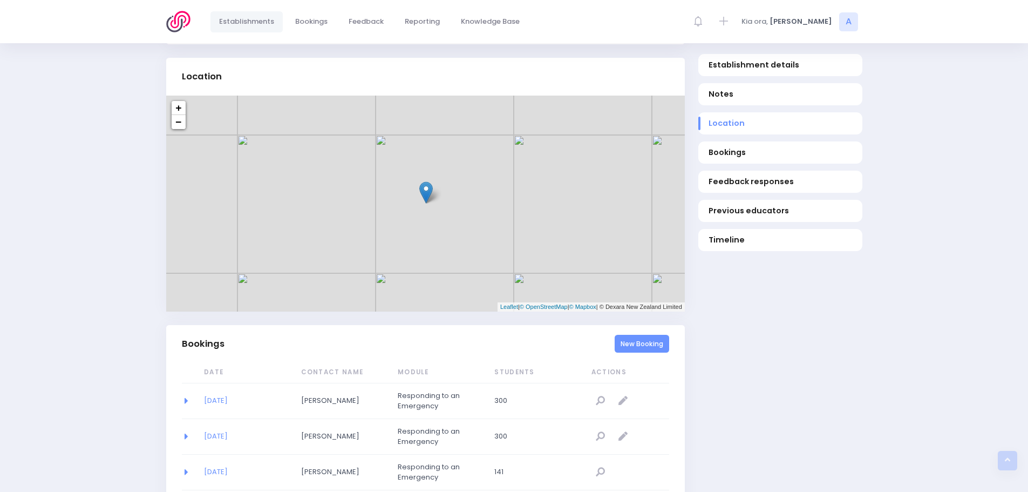
click at [624, 352] on link "New Booking" at bounding box center [642, 344] width 55 height 18
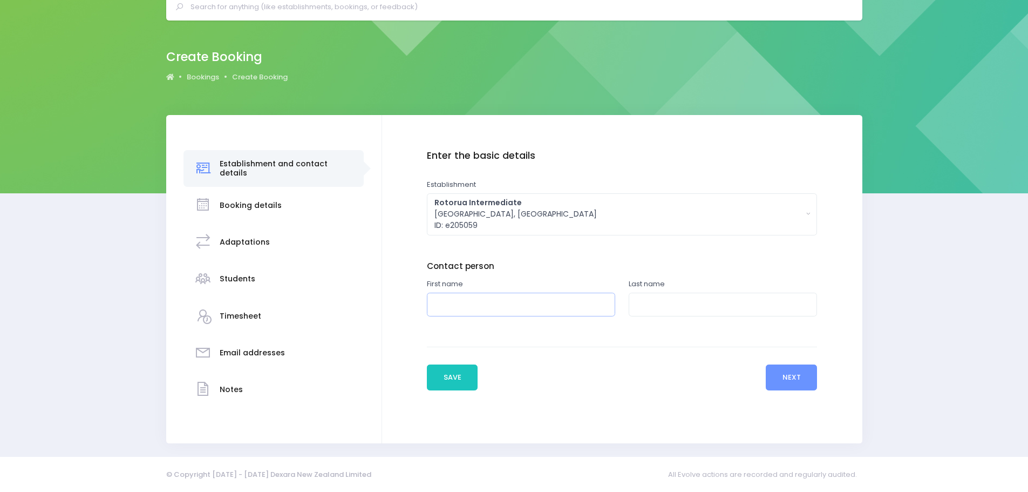
scroll to position [50, 0]
click at [490, 307] on input "text" at bounding box center [521, 304] width 188 height 24
type input "Jodi"
type input "Le Comte-Hepburn"
click at [794, 382] on button "Next" at bounding box center [791, 377] width 51 height 26
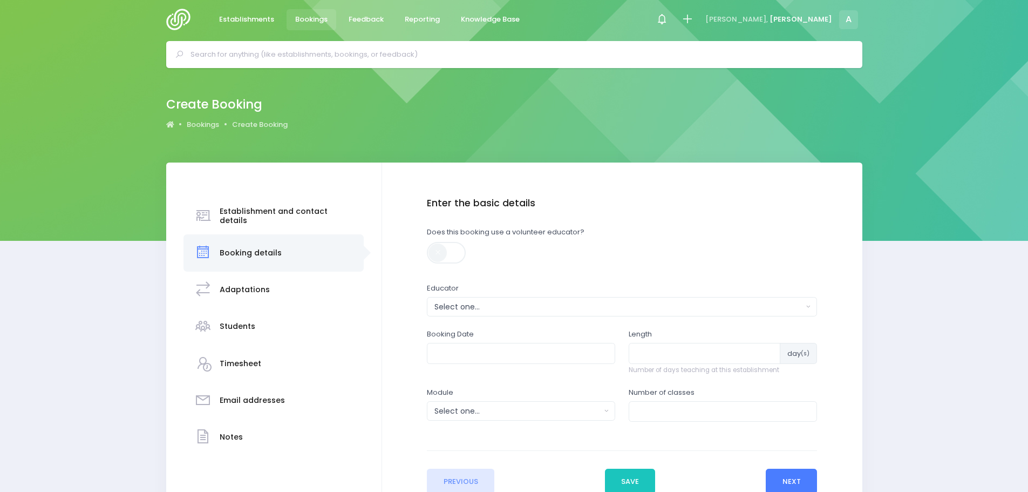
scroll to position [0, 0]
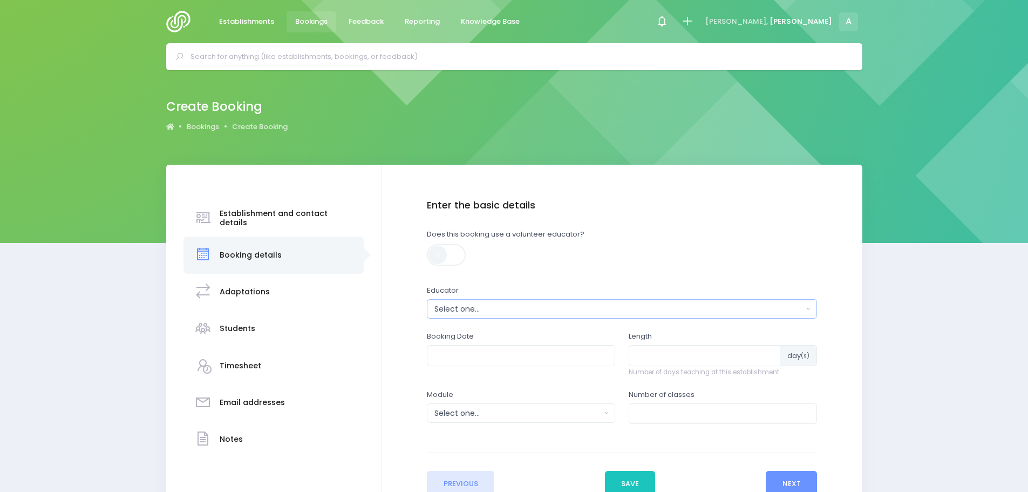
click at [460, 309] on div "Select one..." at bounding box center [618, 308] width 368 height 11
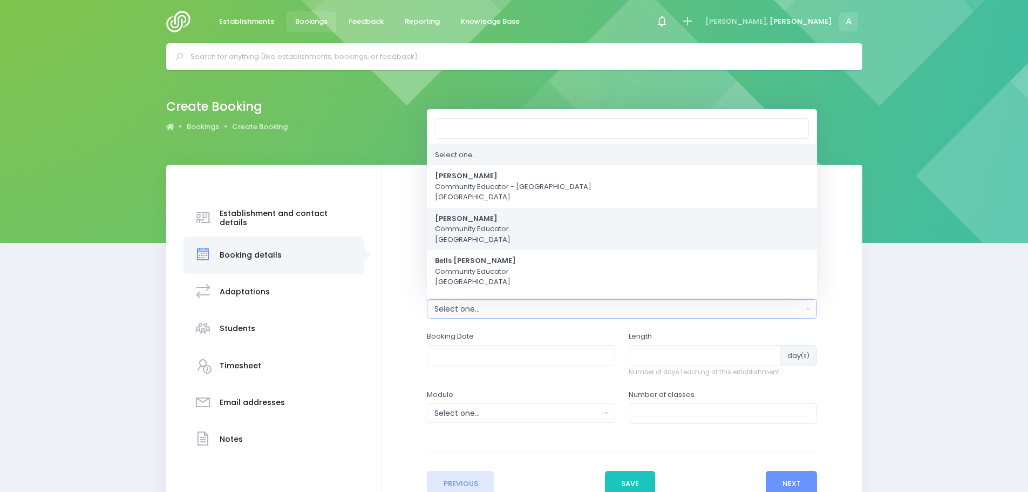
click at [468, 215] on strong "[PERSON_NAME]" at bounding box center [466, 218] width 63 height 10
select select "202878"
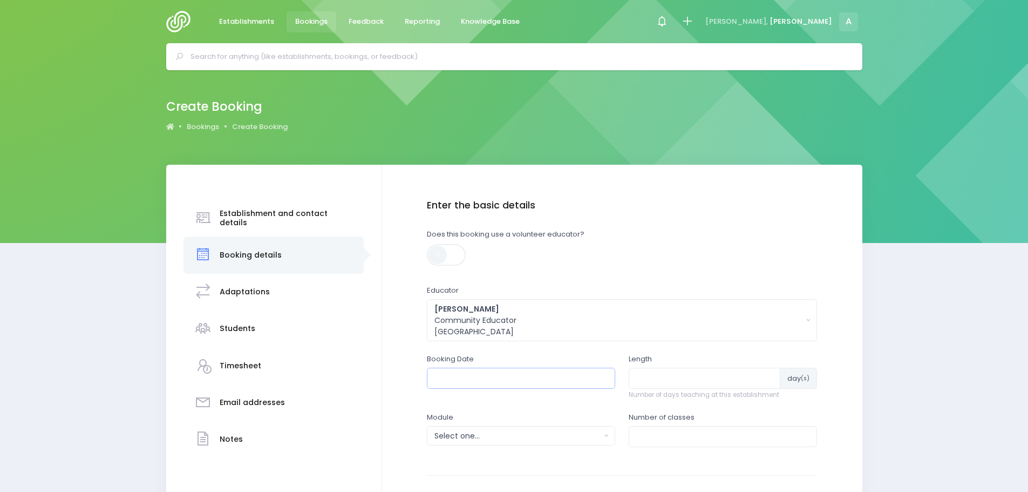
click at [468, 380] on input "text" at bounding box center [521, 378] width 188 height 21
click at [558, 403] on th at bounding box center [555, 403] width 19 height 18
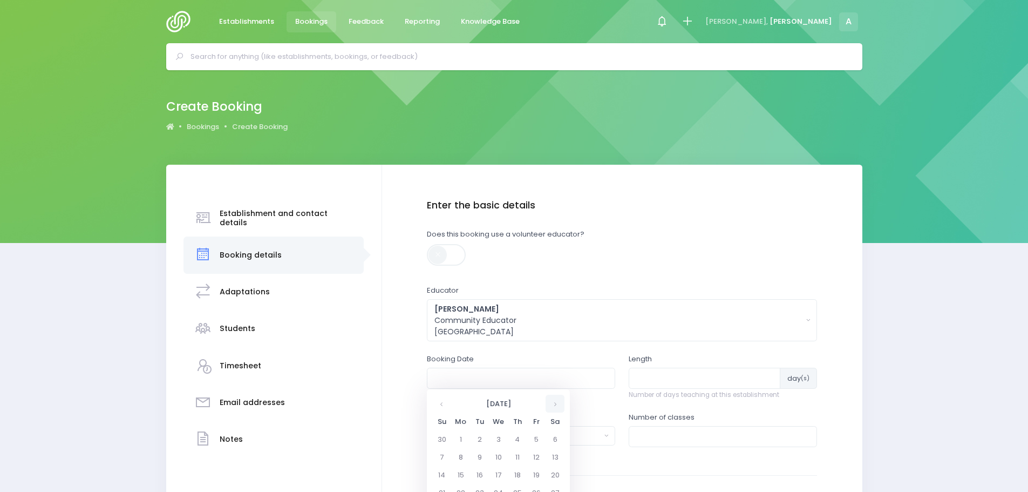
click at [558, 403] on th at bounding box center [555, 403] width 19 height 18
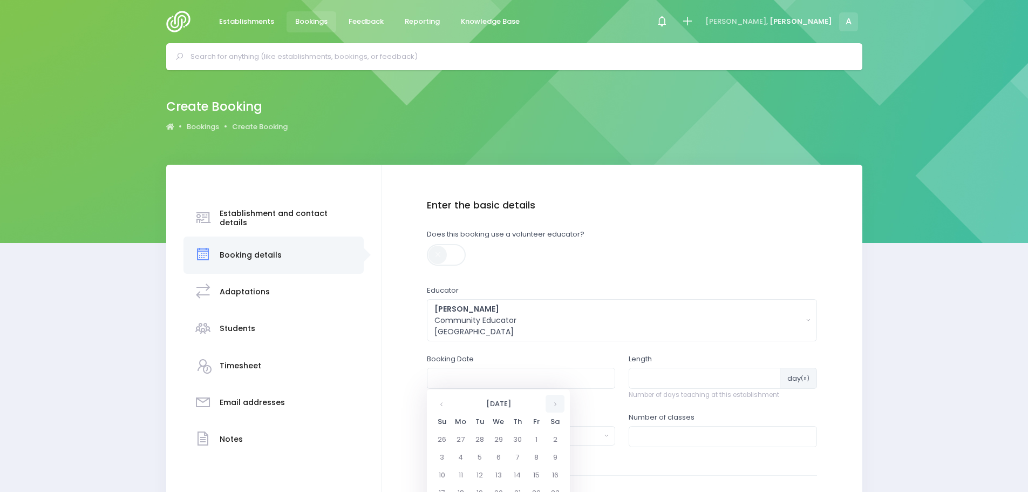
click at [558, 403] on th at bounding box center [555, 403] width 19 height 18
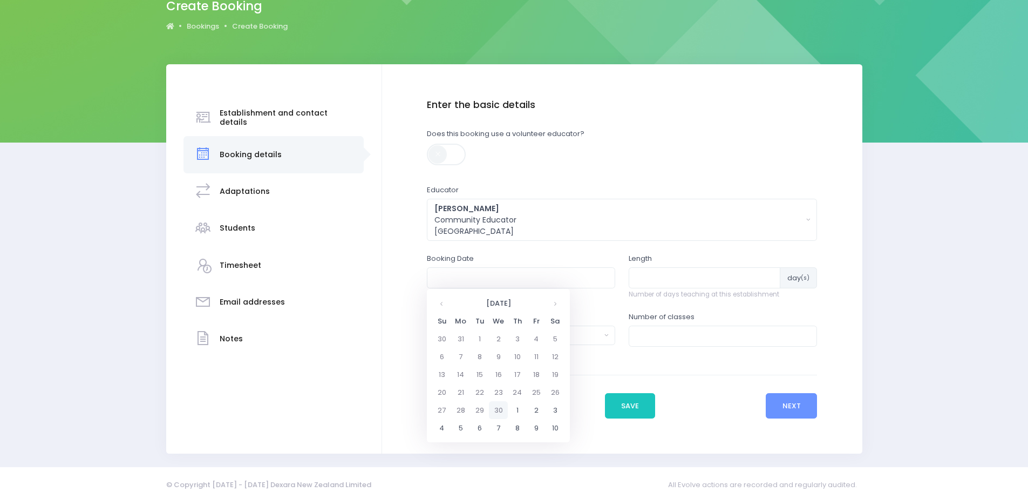
scroll to position [108, 0]
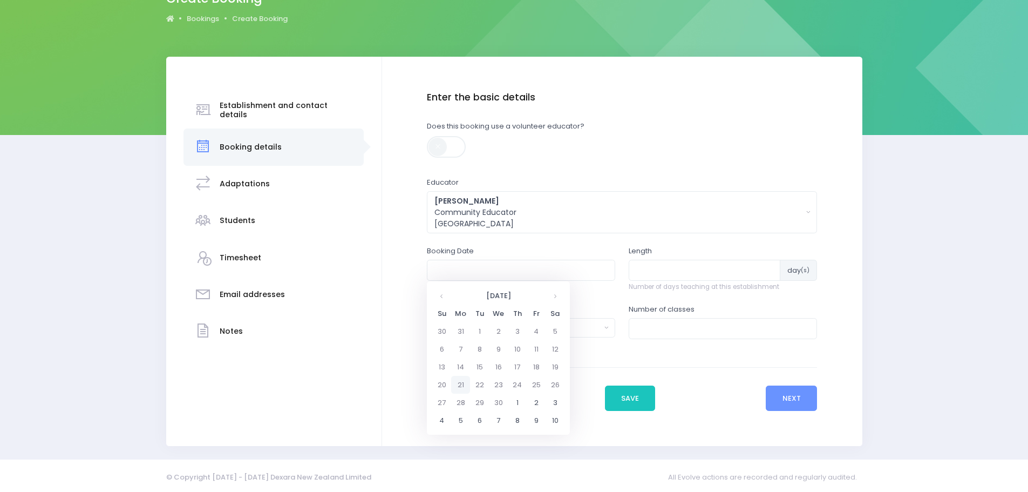
click at [461, 385] on td "21" at bounding box center [460, 385] width 19 height 18
click at [490, 344] on span "8" at bounding box center [487, 346] width 19 height 14
click at [483, 365] on span "8:45" at bounding box center [482, 363] width 30 height 14
type input "21/09/2026 08:45 AM"
click at [651, 267] on input "number" at bounding box center [705, 270] width 152 height 21
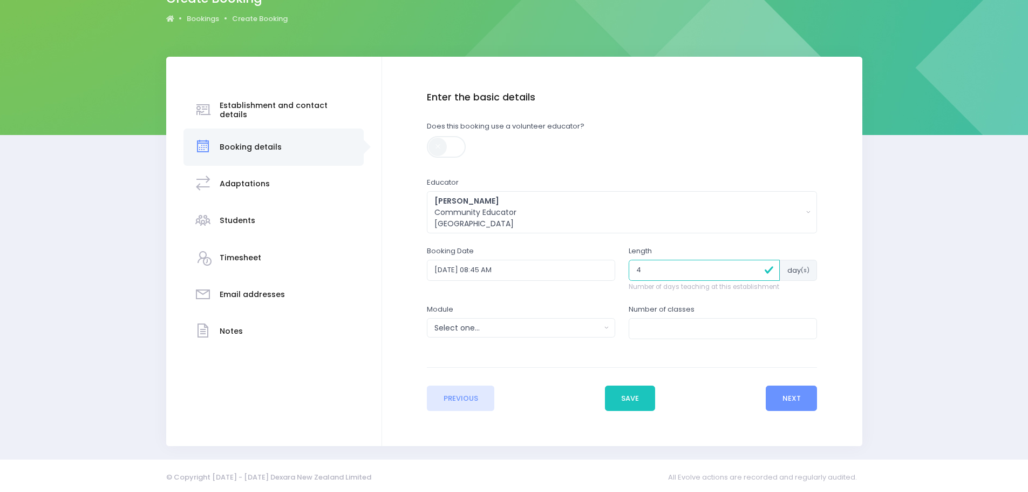
type input "4"
click at [648, 332] on input "number" at bounding box center [723, 328] width 188 height 21
type input "12"
click at [489, 329] on div "Select one..." at bounding box center [517, 327] width 166 height 11
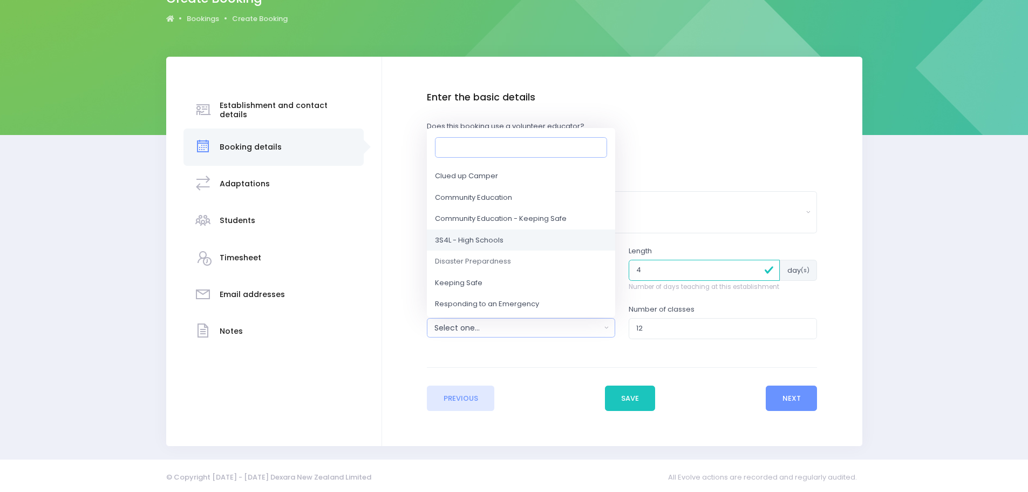
scroll to position [54, 0]
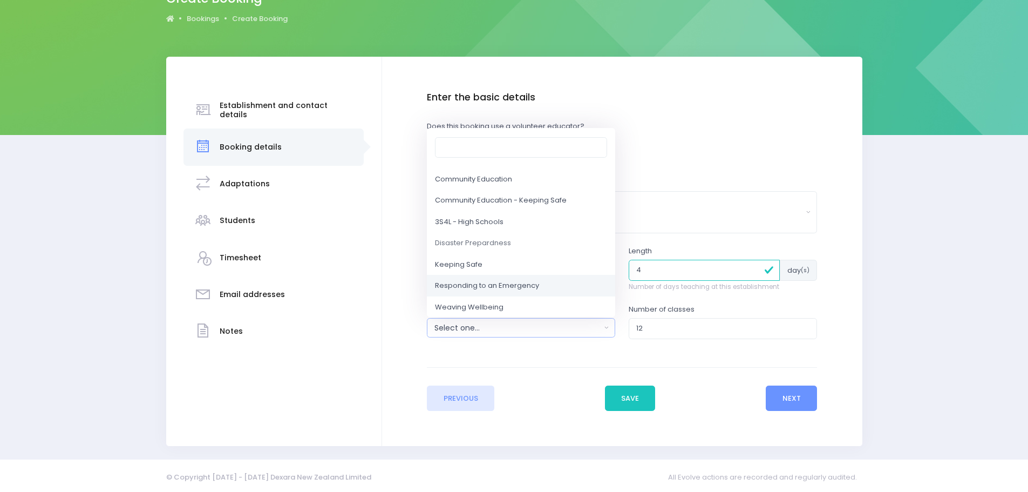
click at [459, 281] on span "Responding to an Emergency" at bounding box center [487, 286] width 104 height 11
select select "Responding to an Emergency"
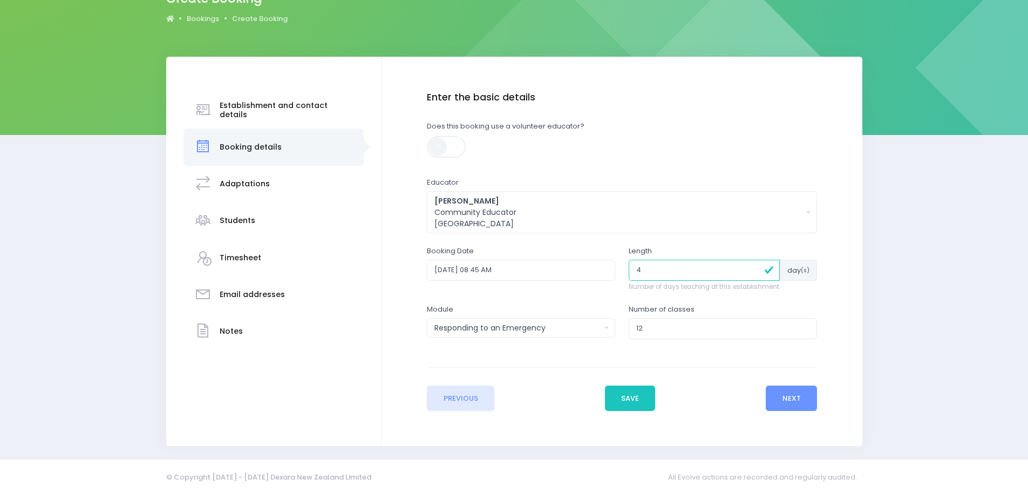
click at [766, 402] on div "Previous Save Next" at bounding box center [622, 389] width 390 height 44
click at [791, 398] on button "Next" at bounding box center [791, 398] width 51 height 26
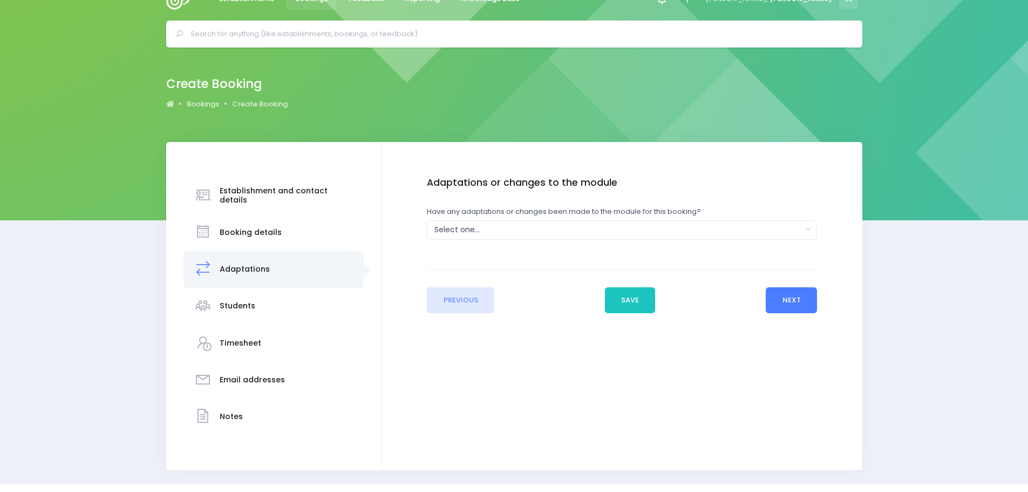
scroll to position [0, 0]
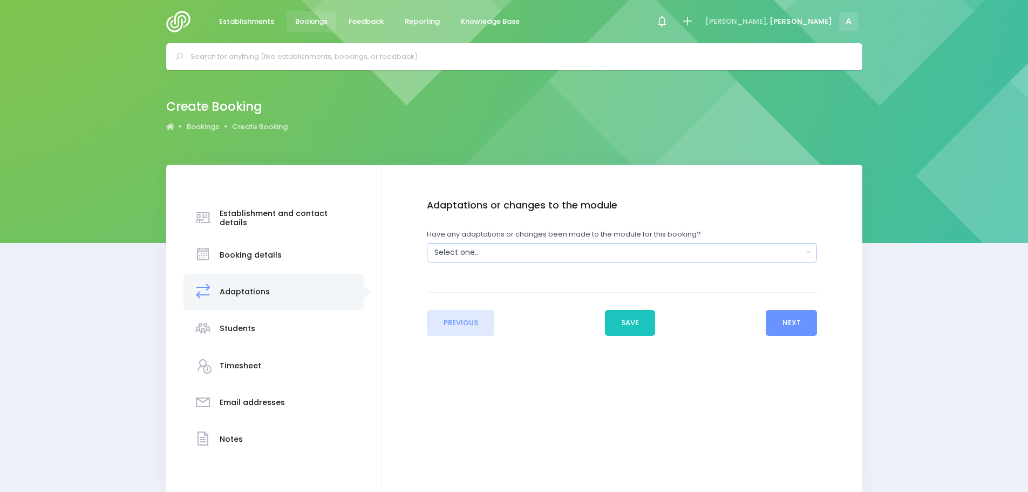
click at [448, 254] on div "Select one..." at bounding box center [618, 252] width 368 height 11
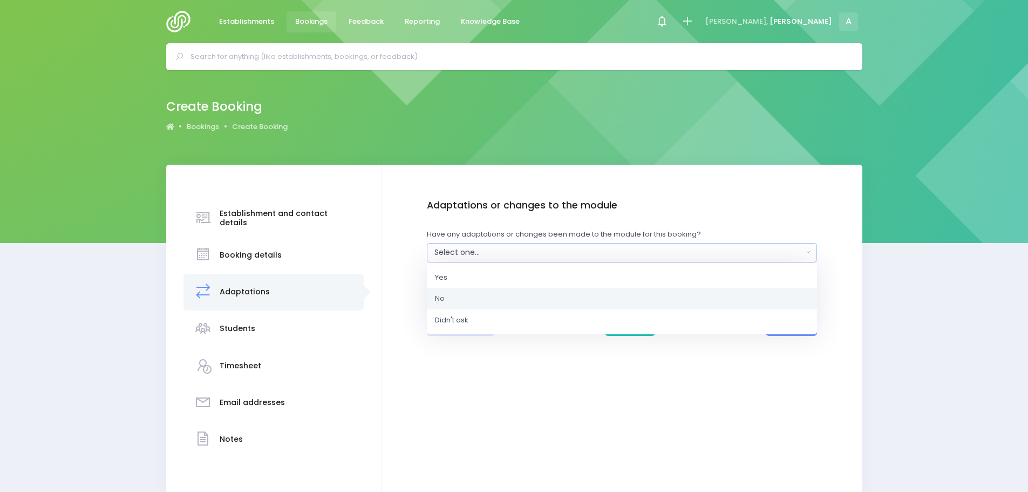
click at [447, 292] on link "No" at bounding box center [622, 299] width 390 height 22
select select "No"
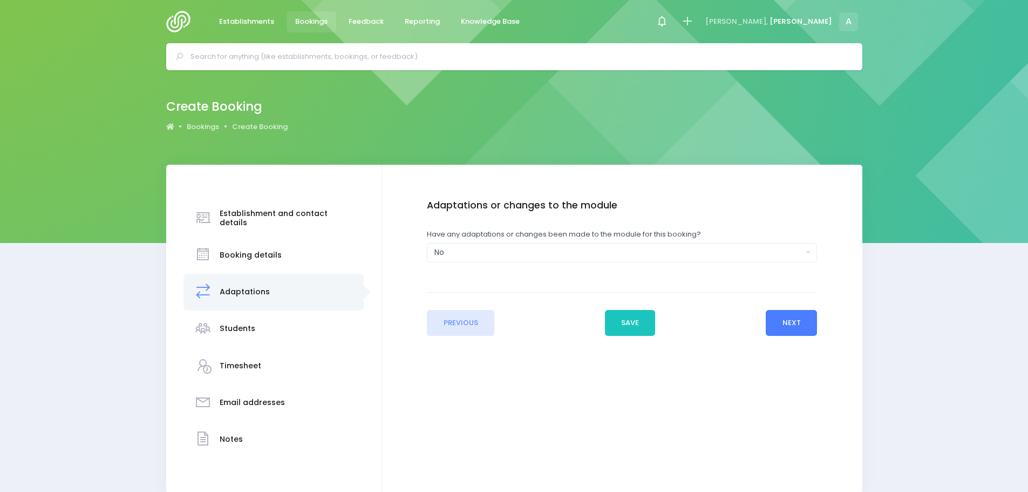
click at [795, 318] on button "Next" at bounding box center [791, 323] width 51 height 26
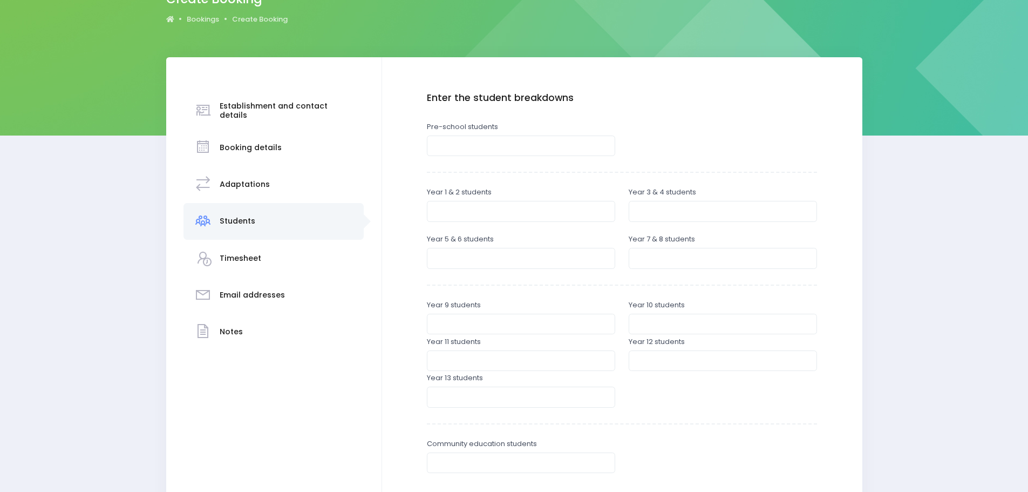
scroll to position [108, 0]
click at [670, 250] on input "number" at bounding box center [723, 257] width 188 height 21
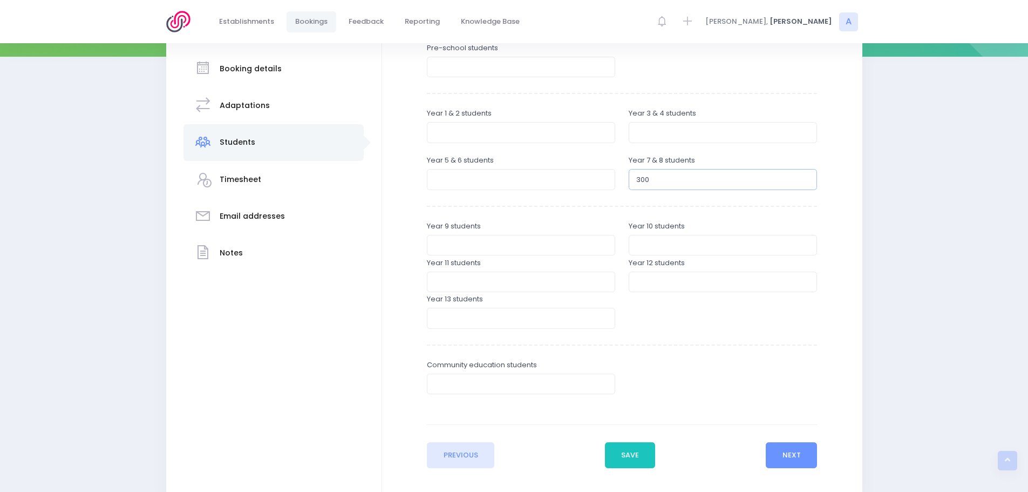
scroll to position [246, 0]
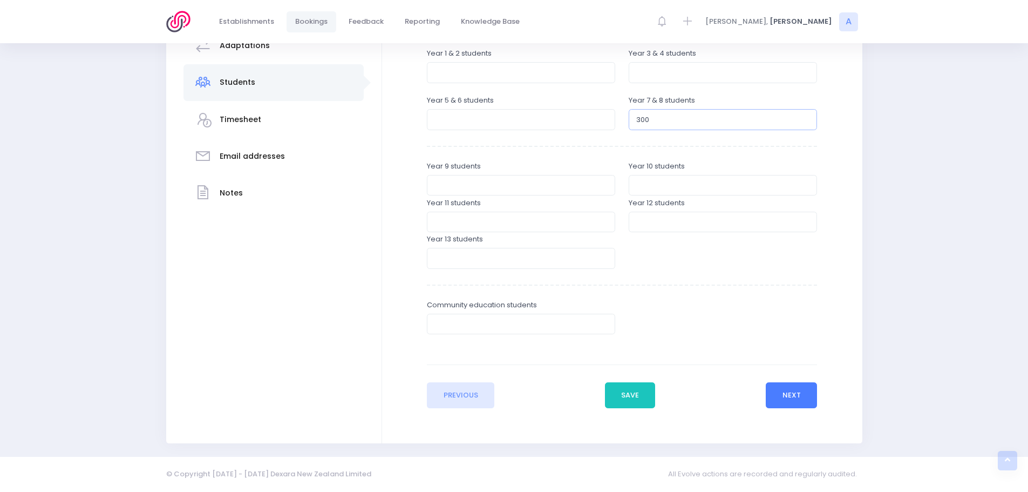
type input "300"
click at [780, 392] on button "Next" at bounding box center [791, 395] width 51 height 26
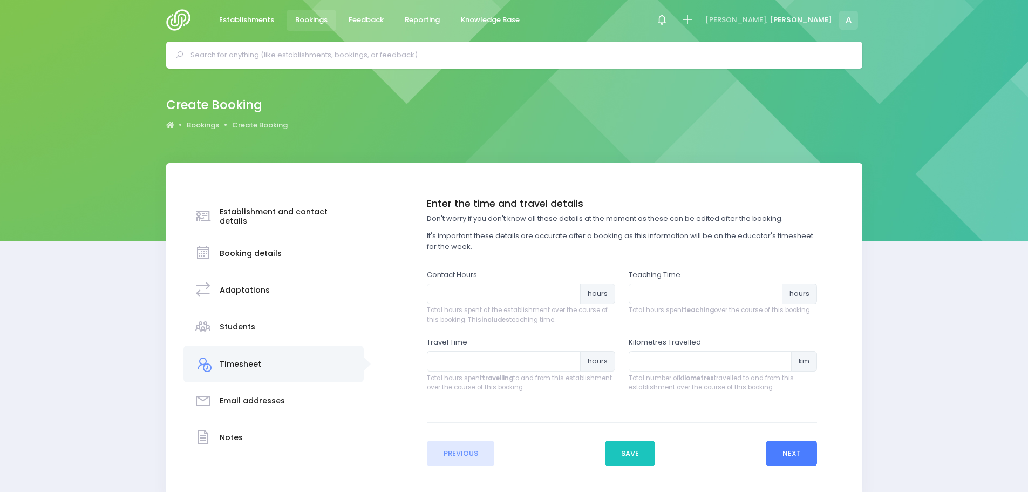
scroll to position [0, 0]
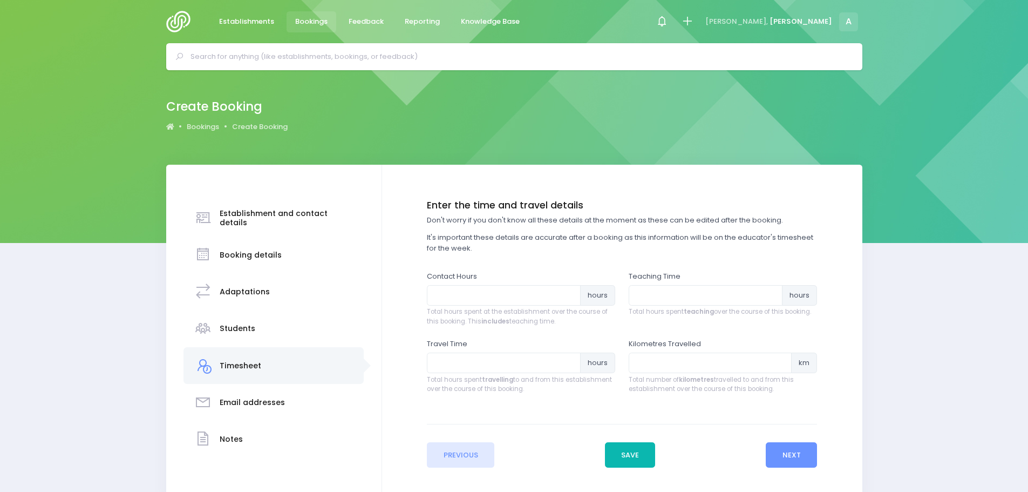
click at [616, 450] on button "Save" at bounding box center [630, 455] width 51 height 26
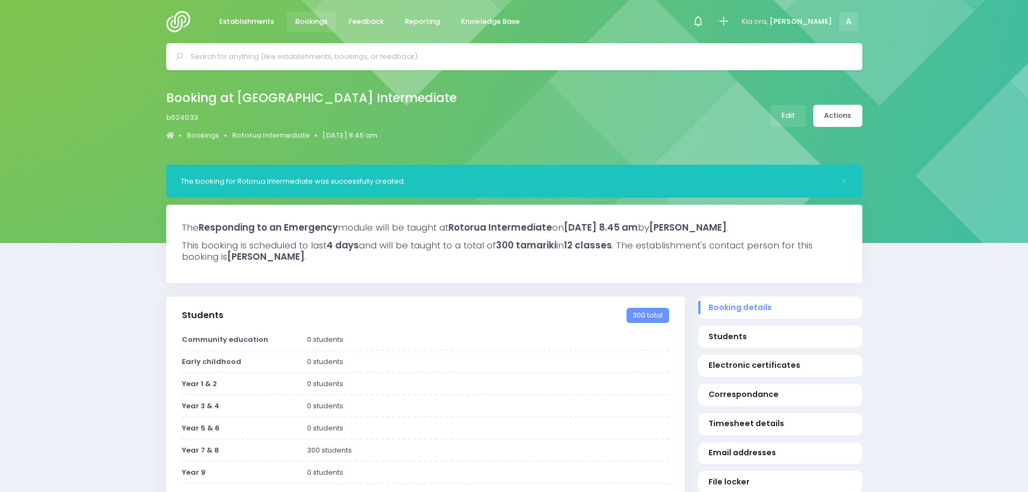
select select "5"
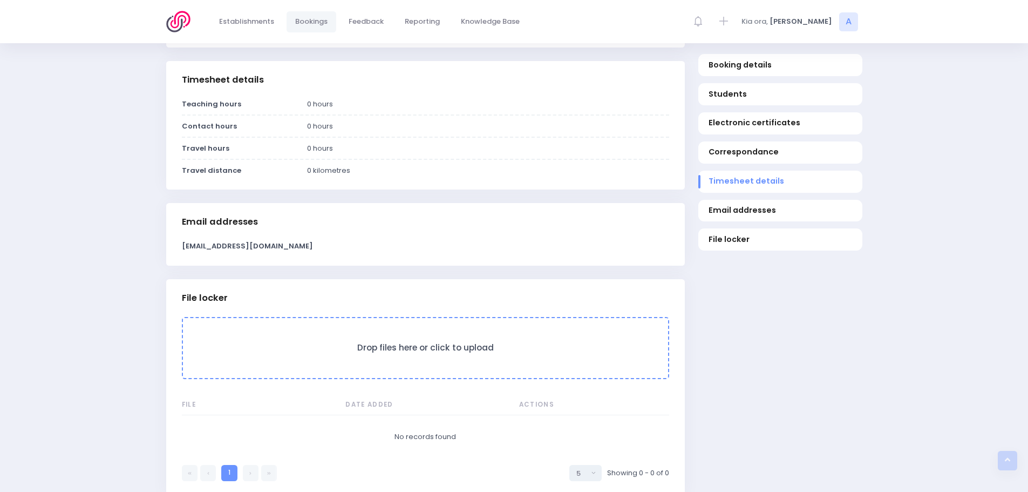
scroll to position [756, 0]
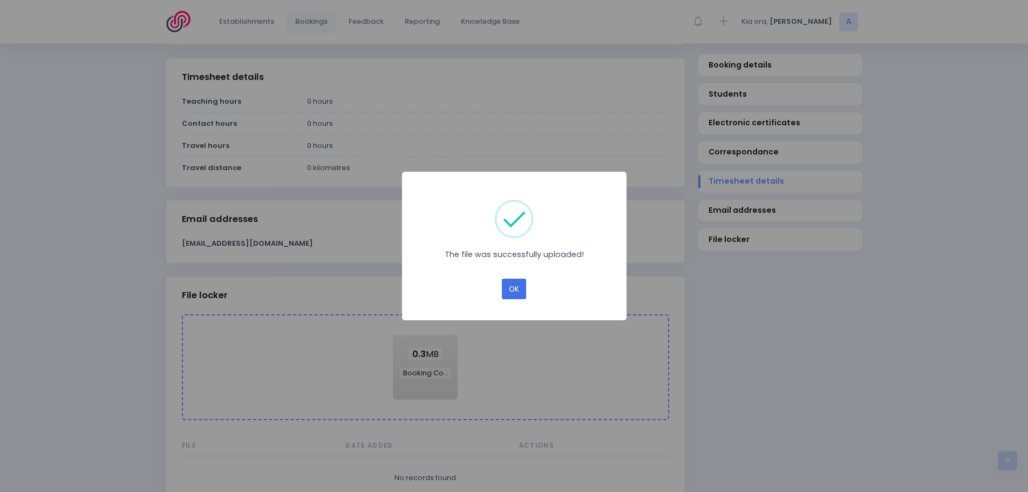
click at [522, 286] on button "OK" at bounding box center [514, 288] width 24 height 21
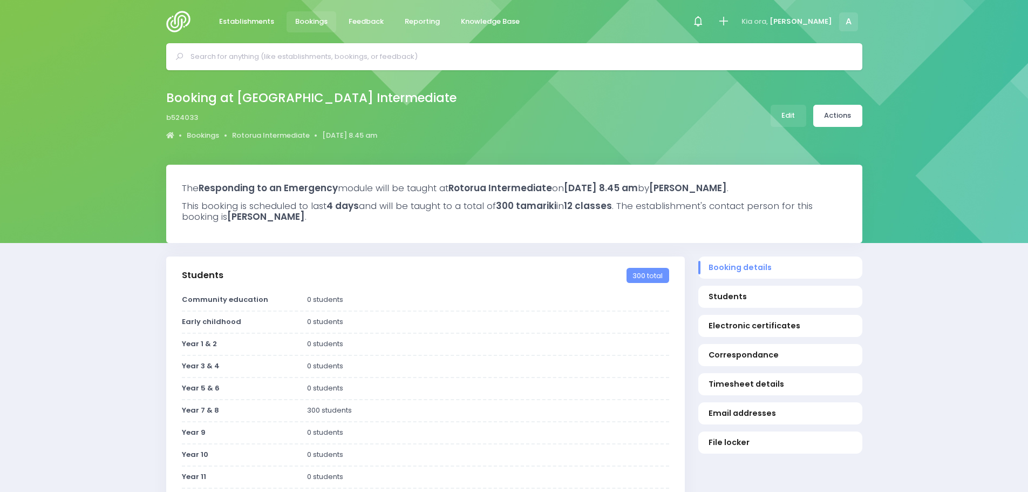
select select "5"
click at [833, 119] on link "Actions" at bounding box center [837, 116] width 49 height 22
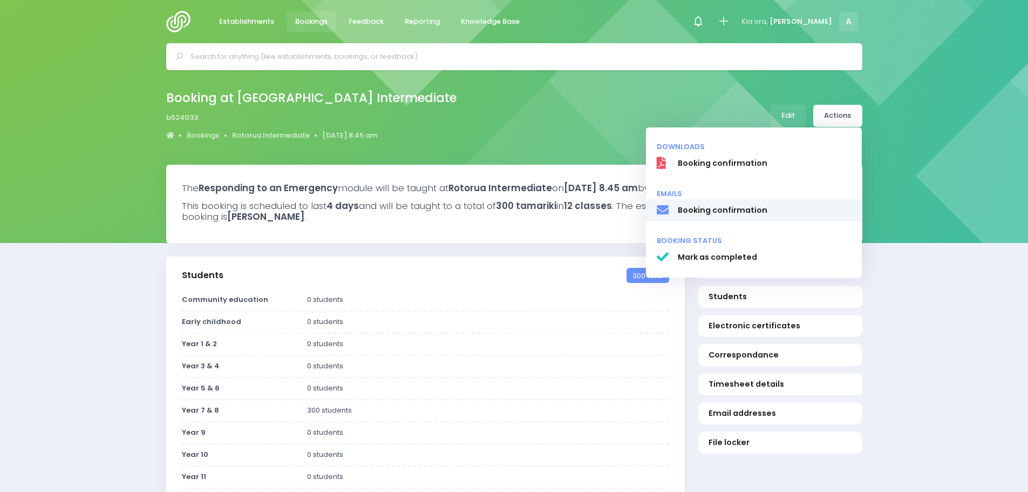
click at [709, 216] on link "Booking confirmation" at bounding box center [754, 210] width 216 height 23
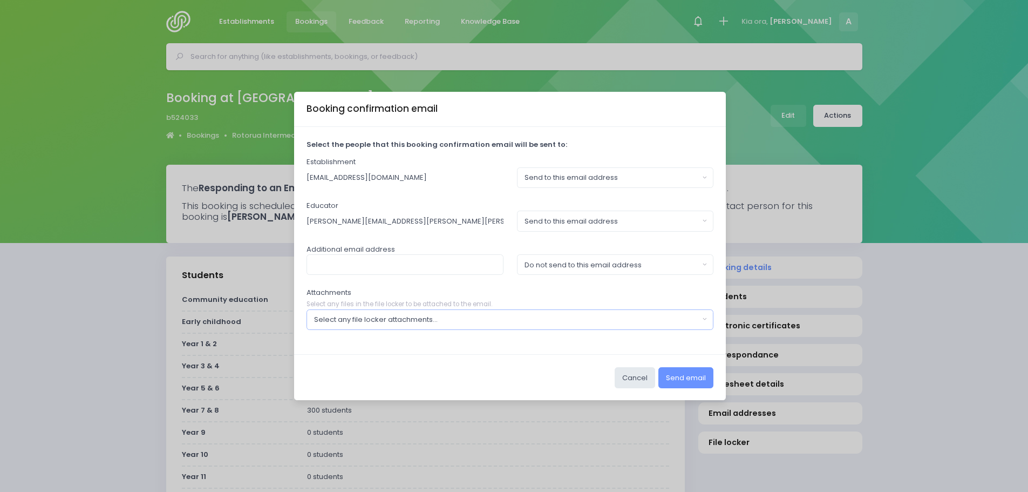
click at [407, 323] on div "Select any file locker attachments..." at bounding box center [506, 319] width 385 height 11
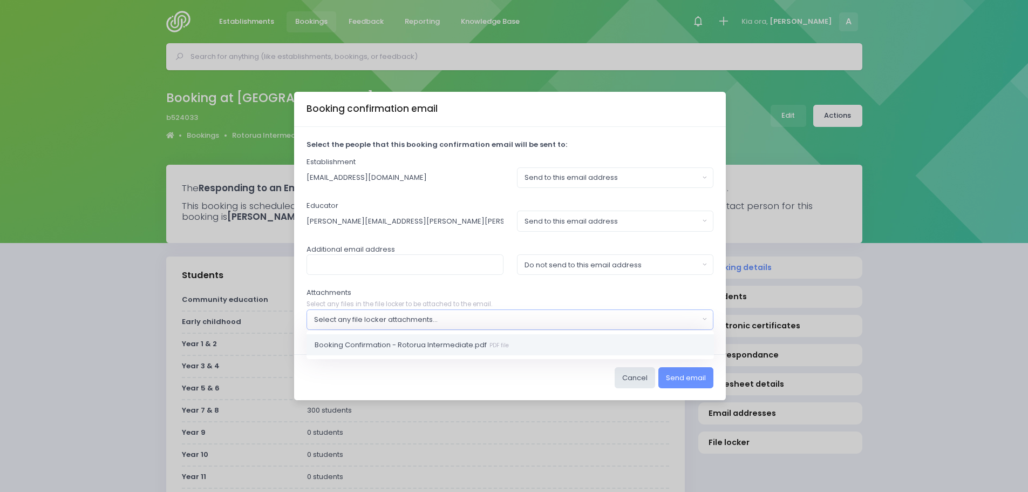
click at [401, 348] on span "Booking Confirmation - Rotorua Intermediate.pdf PDF file" at bounding box center [412, 344] width 194 height 11
select select "11057"
click at [692, 379] on button "Send email" at bounding box center [685, 377] width 55 height 21
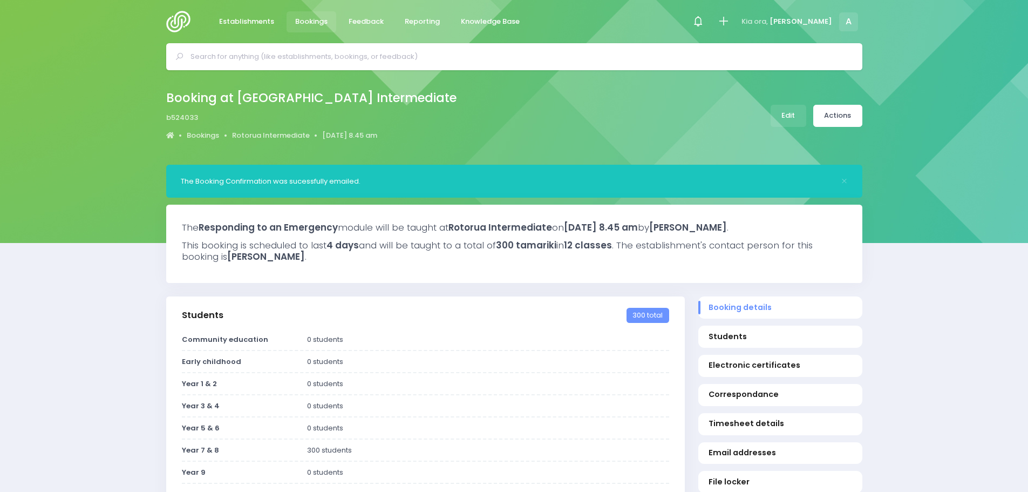
select select "5"
click at [170, 17] on img at bounding box center [181, 22] width 31 height 22
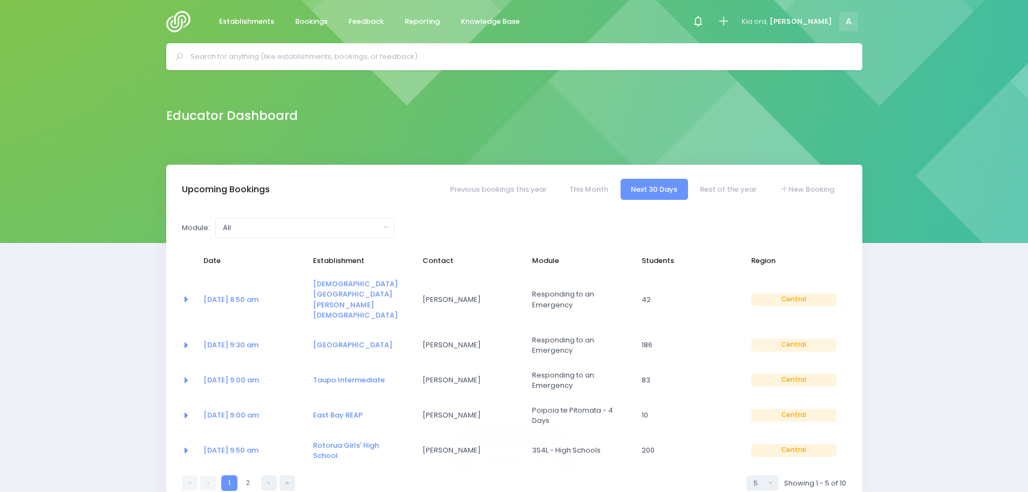
select select "5"
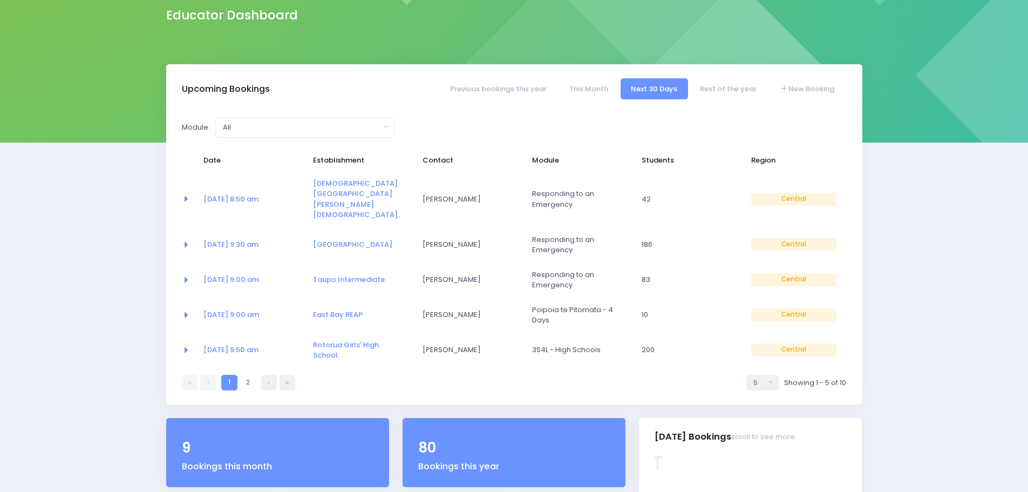
scroll to position [108, 0]
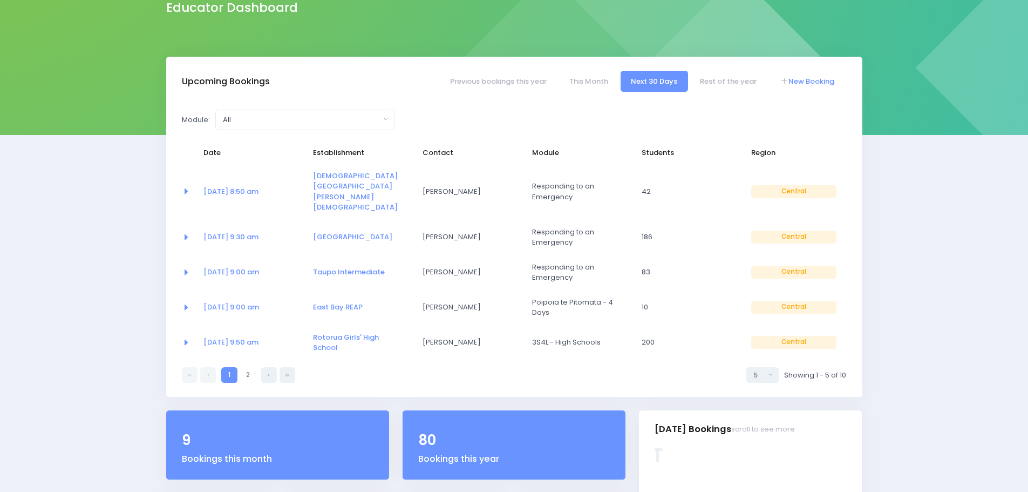
click at [818, 80] on link "New Booking" at bounding box center [807, 81] width 76 height 21
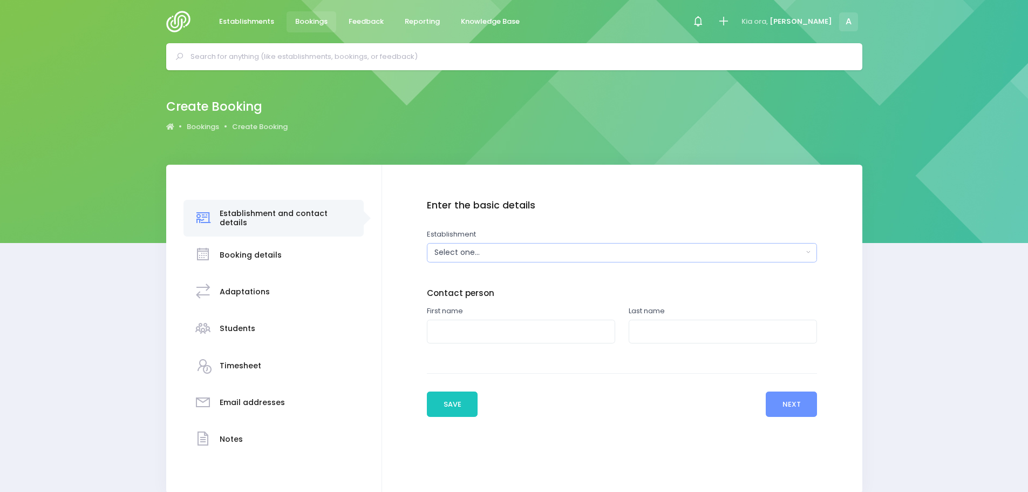
click at [478, 249] on div "Select one..." at bounding box center [618, 252] width 368 height 11
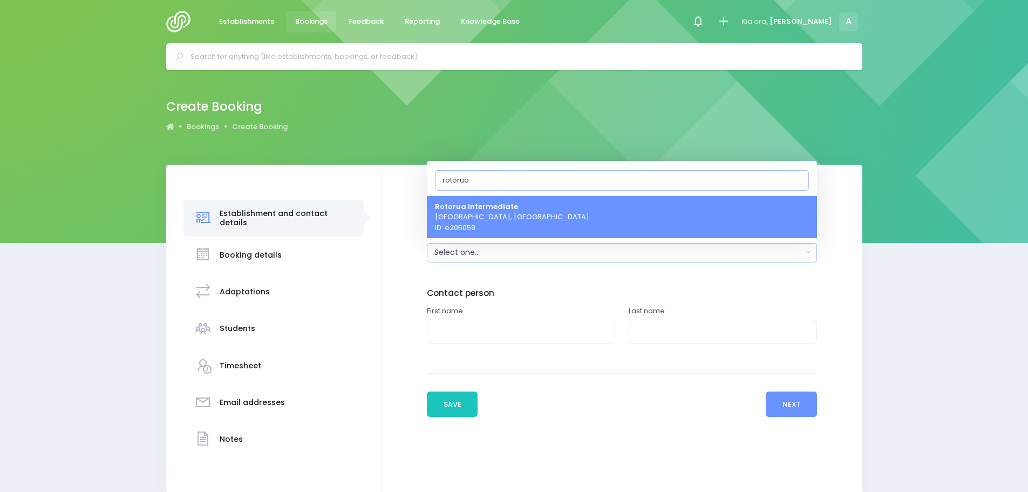
type input "rotorua i"
click at [795, 185] on input "rotorua i" at bounding box center [622, 179] width 374 height 21
click at [795, 182] on input "rotorua i" at bounding box center [622, 179] width 374 height 21
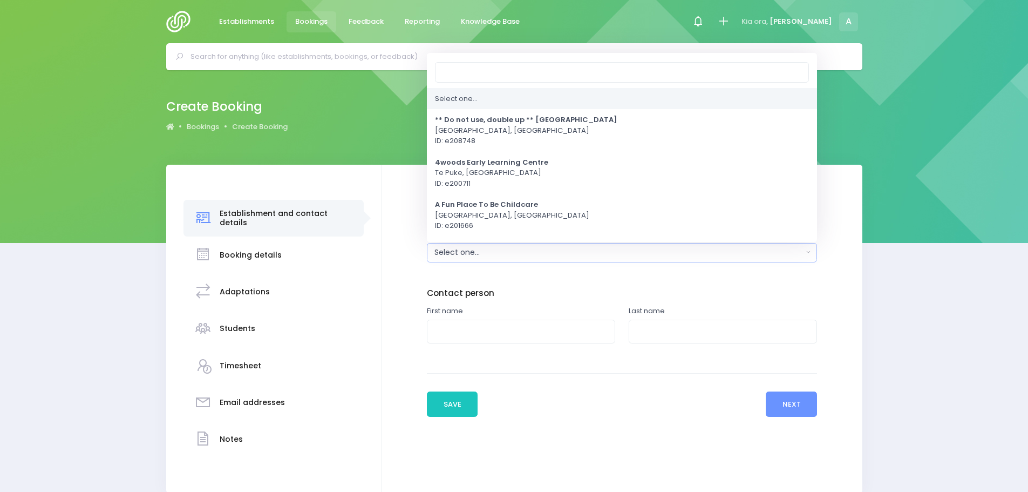
click at [888, 137] on div "Create Booking Bookings Create Booking" at bounding box center [514, 117] width 1028 height 94
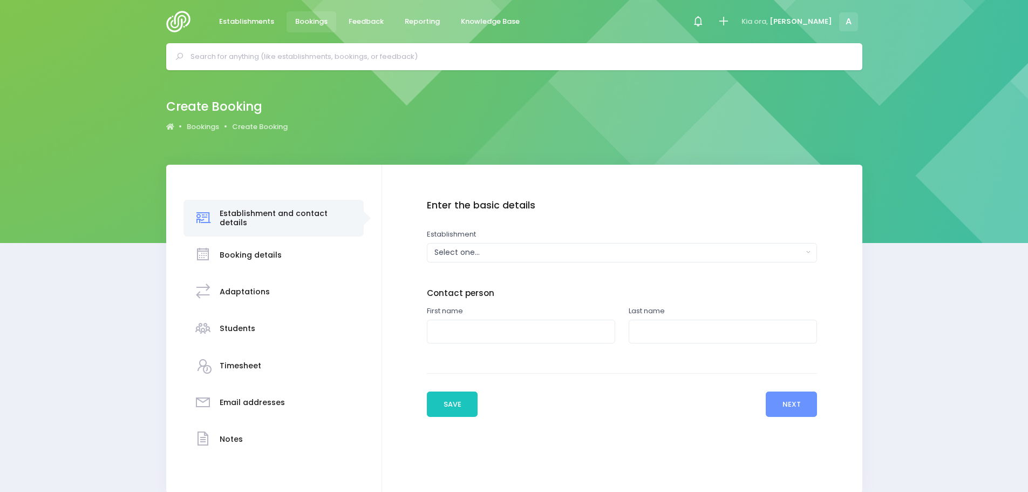
click at [187, 25] on img at bounding box center [181, 22] width 31 height 22
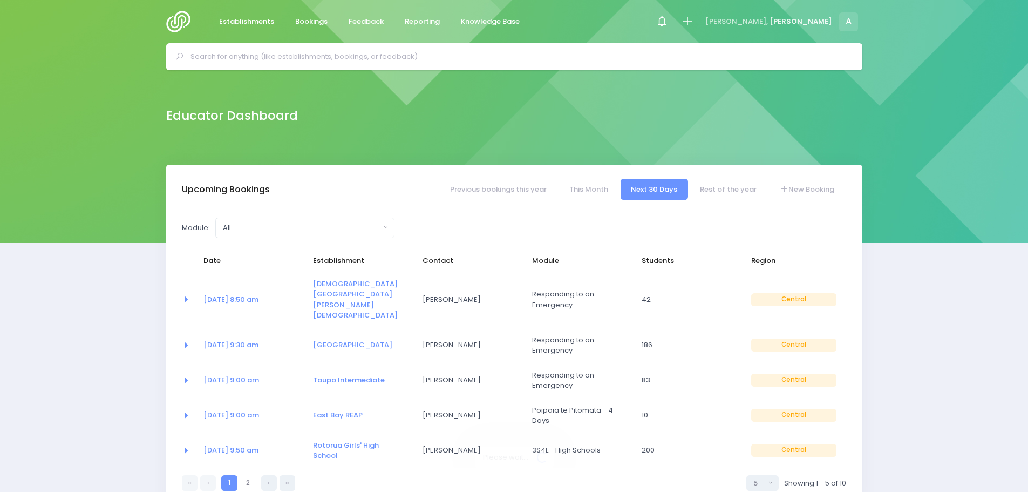
select select "5"
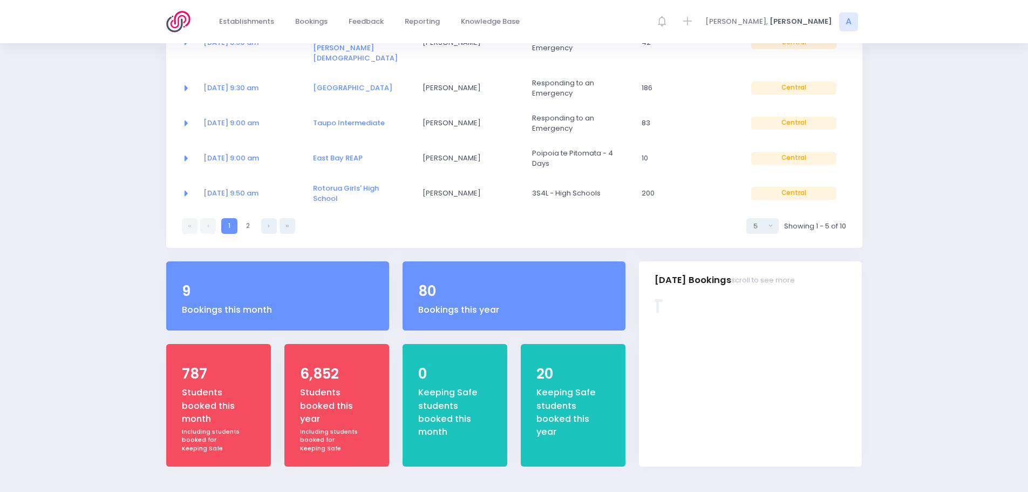
scroll to position [265, 0]
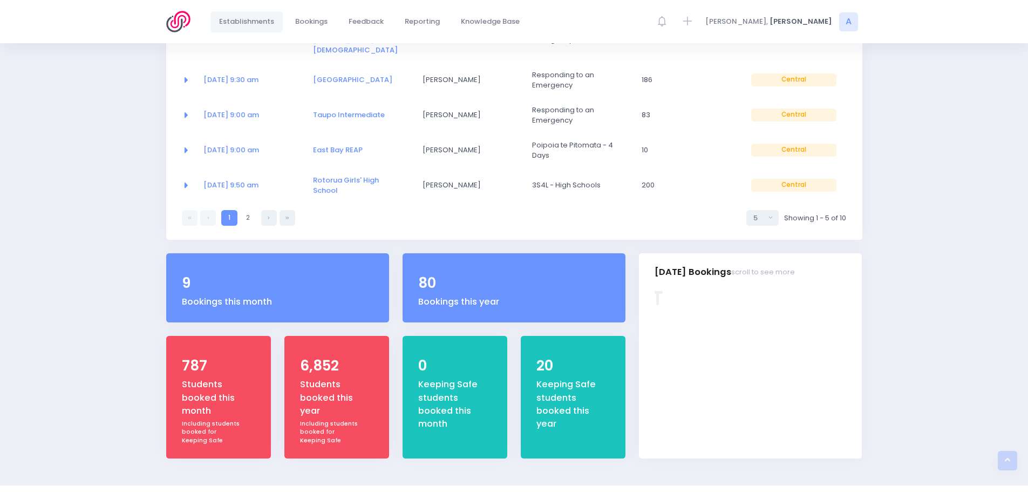
click at [270, 24] on span "Establishments" at bounding box center [246, 21] width 55 height 11
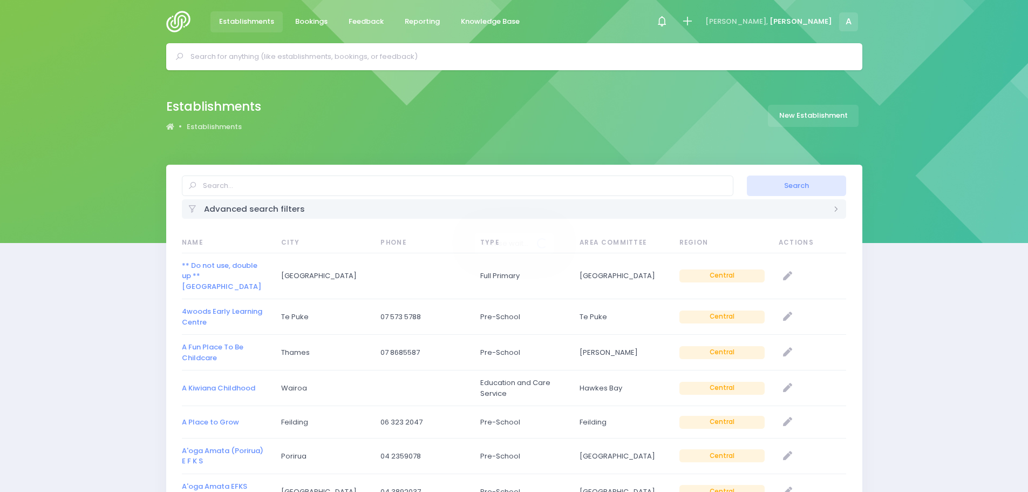
select select "20"
click at [252, 185] on input "text" at bounding box center [458, 185] width 552 height 21
type input "acorns"
click at [747, 175] on button "Search" at bounding box center [796, 185] width 99 height 21
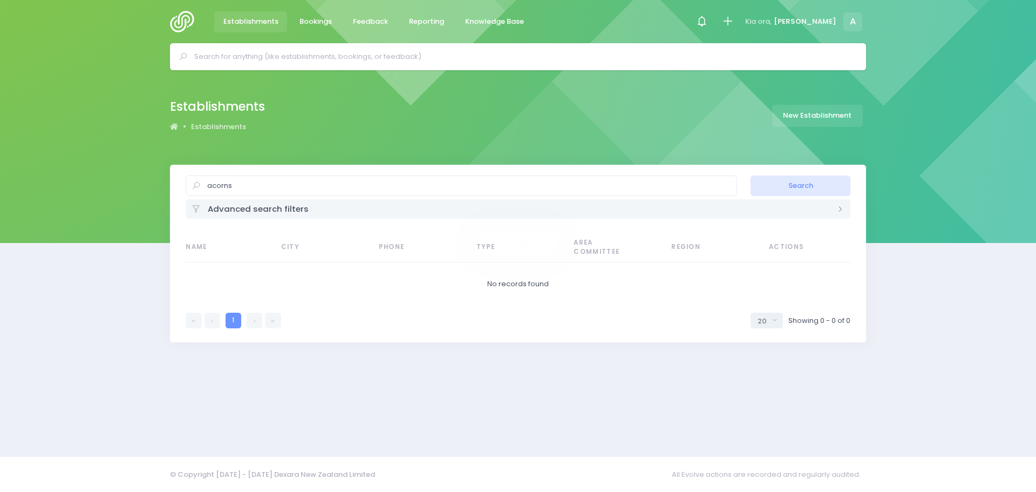
select select "20"
